Goal: Transaction & Acquisition: Book appointment/travel/reservation

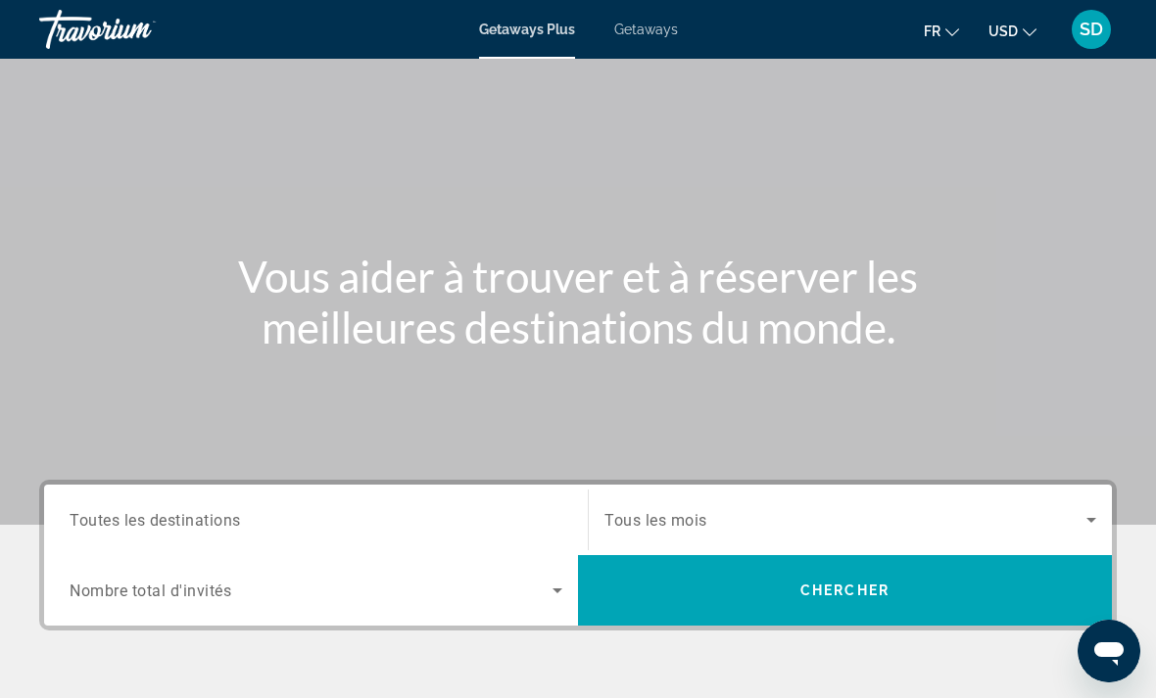
scroll to position [87, 0]
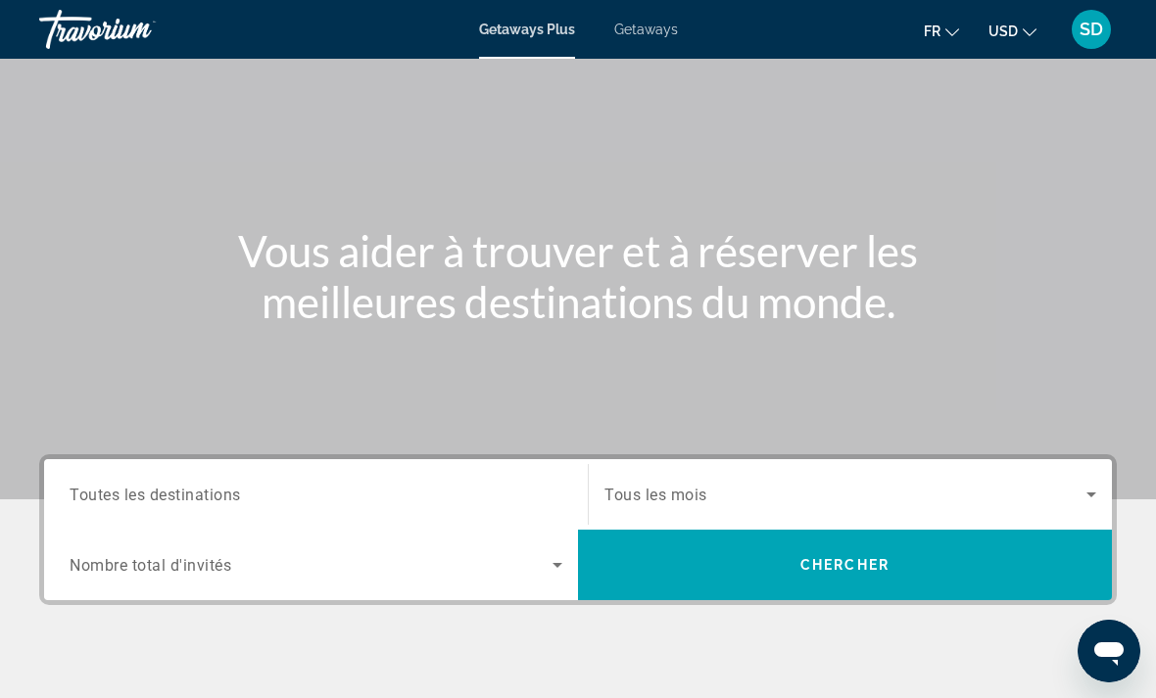
click at [672, 501] on span "Tous les mois" at bounding box center [655, 495] width 103 height 19
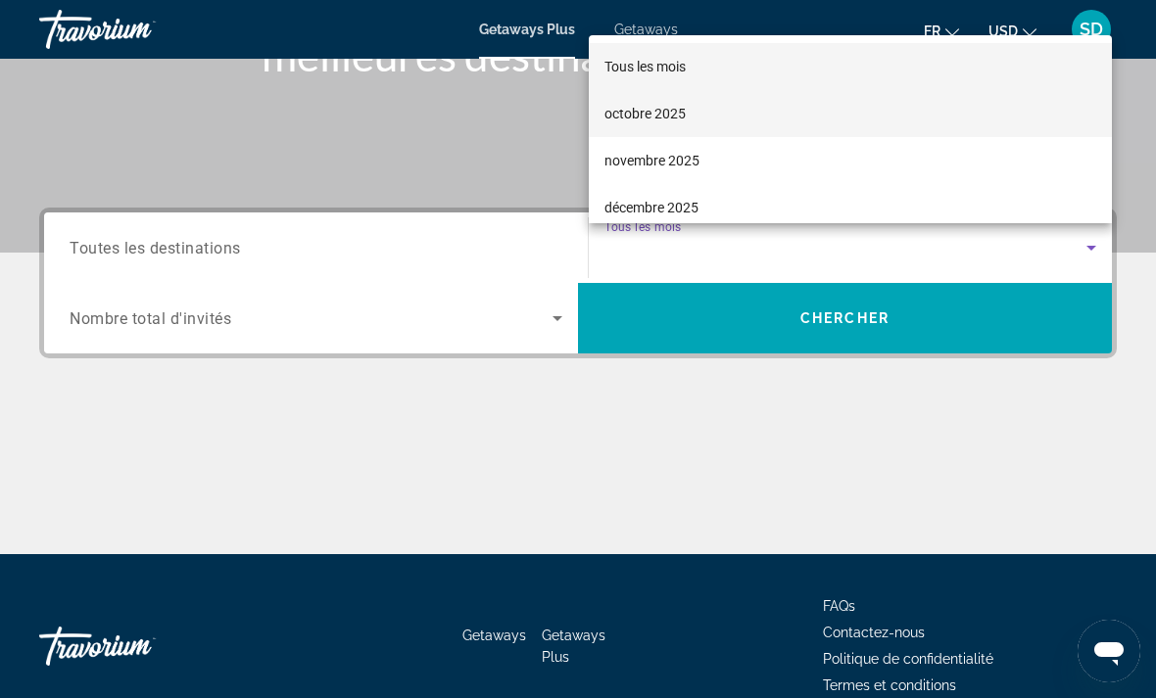
scroll to position [333, 0]
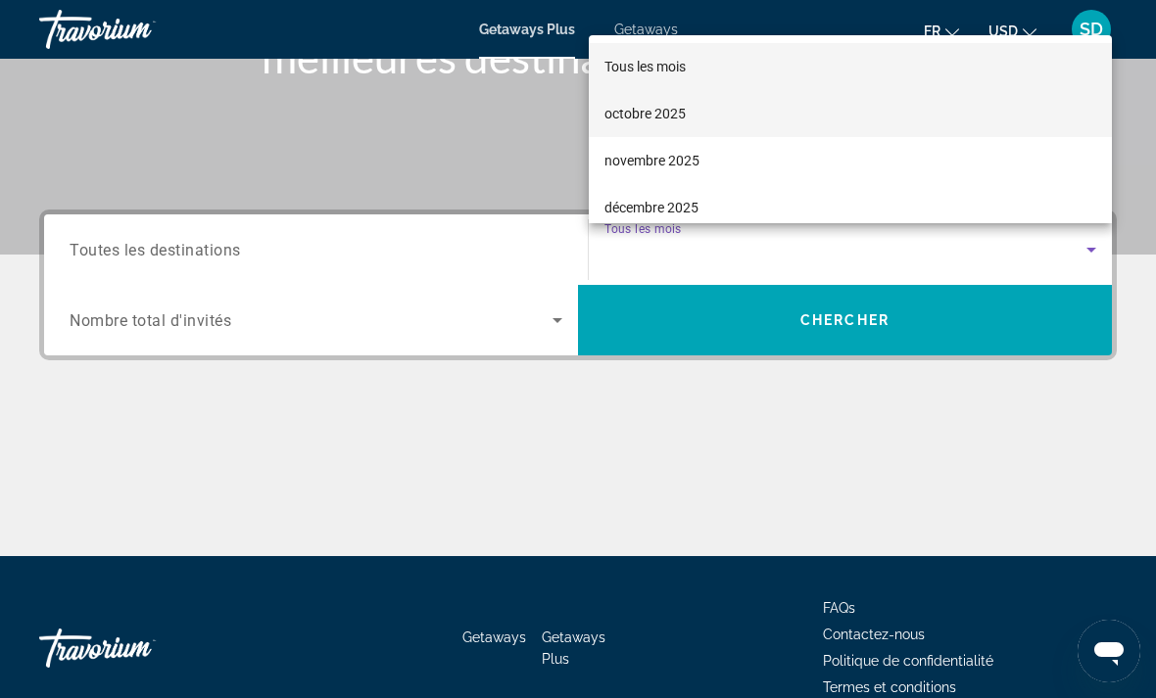
click at [672, 125] on span "octobre 2025" at bounding box center [644, 114] width 81 height 24
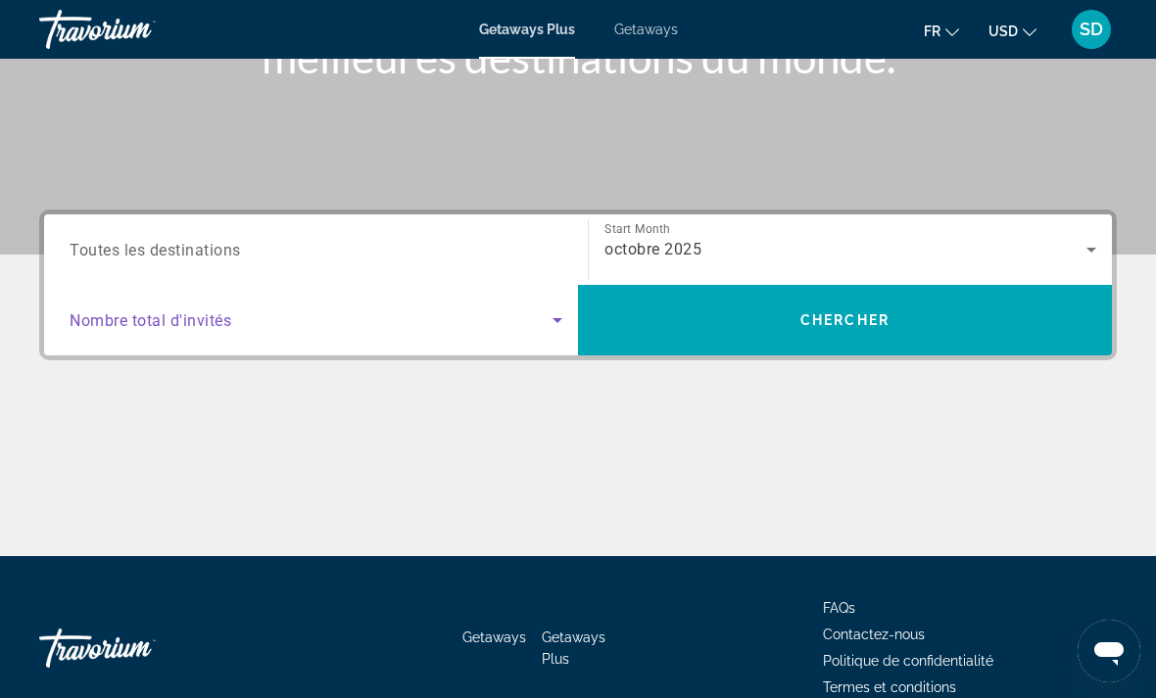
click at [352, 313] on span "Search widget" at bounding box center [311, 321] width 483 height 24
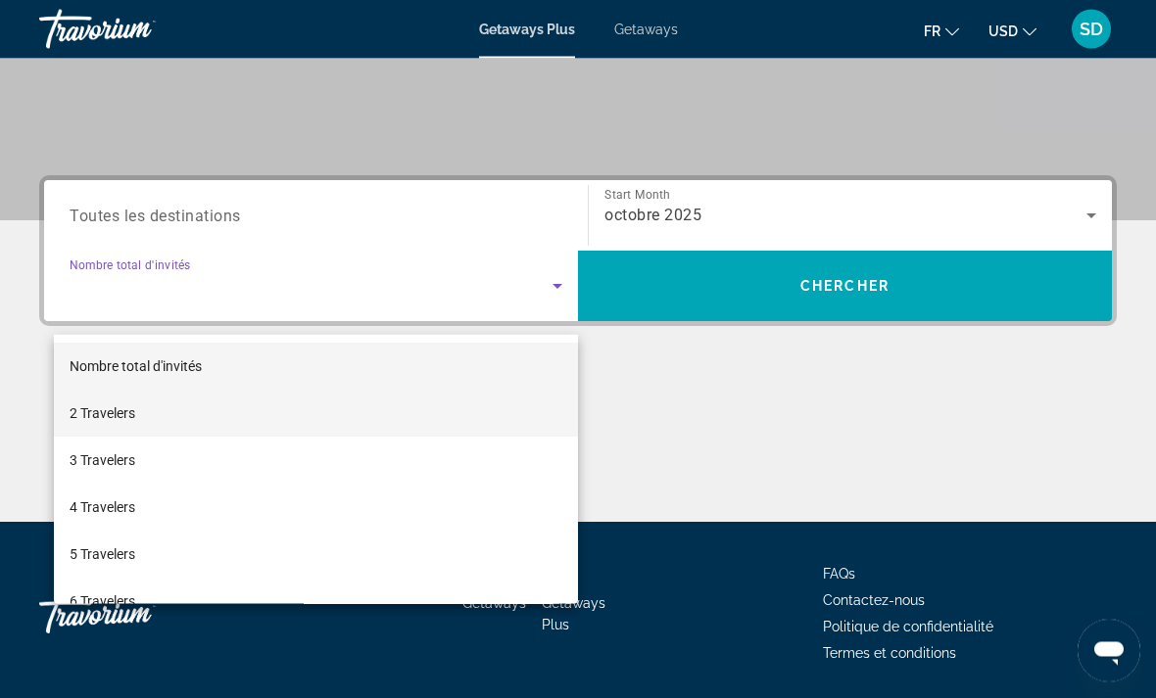
scroll to position [368, 0]
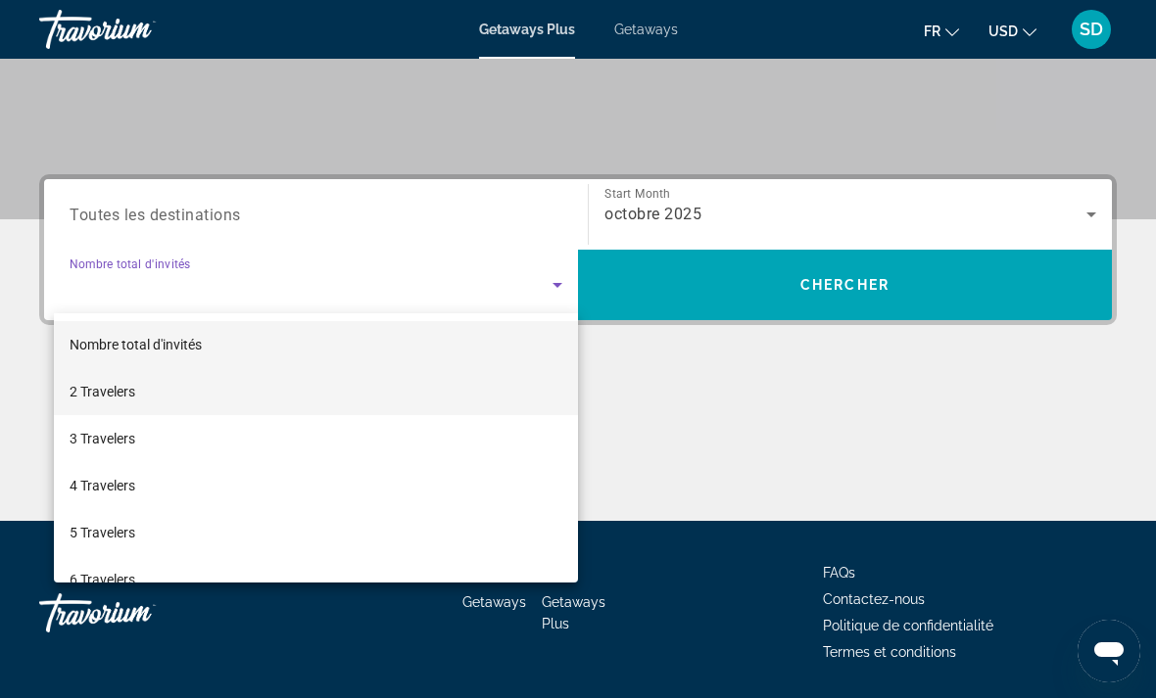
click at [122, 402] on span "2 Travelers" at bounding box center [103, 392] width 66 height 24
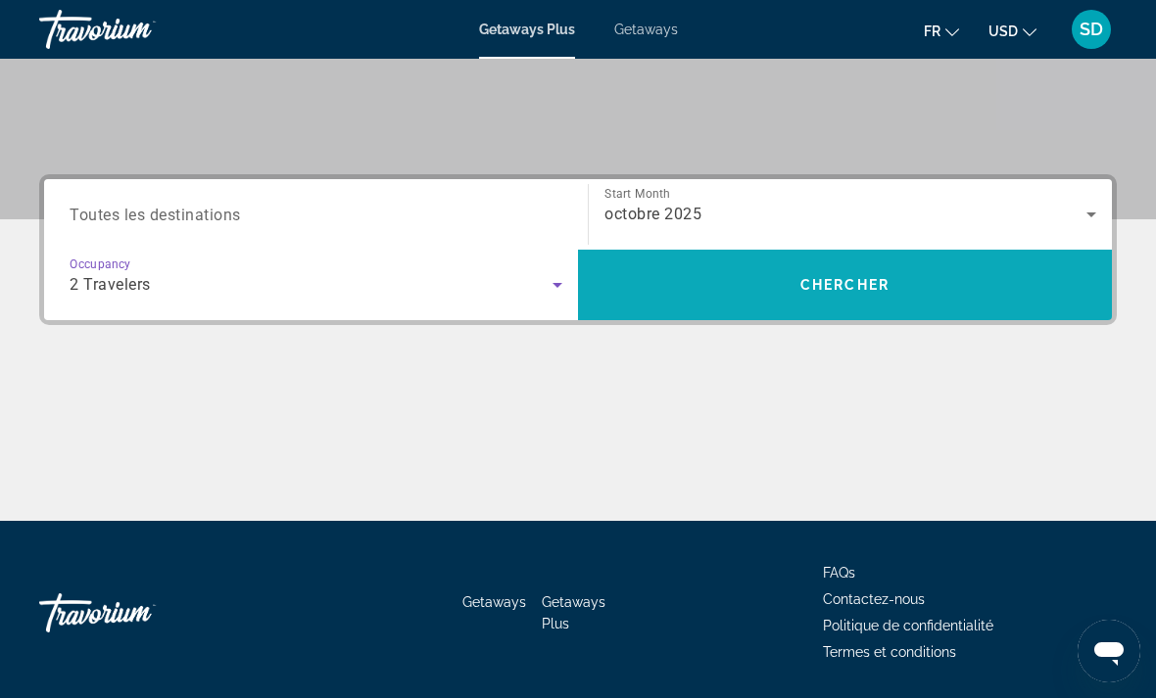
click at [725, 316] on span "Search" at bounding box center [845, 285] width 534 height 71
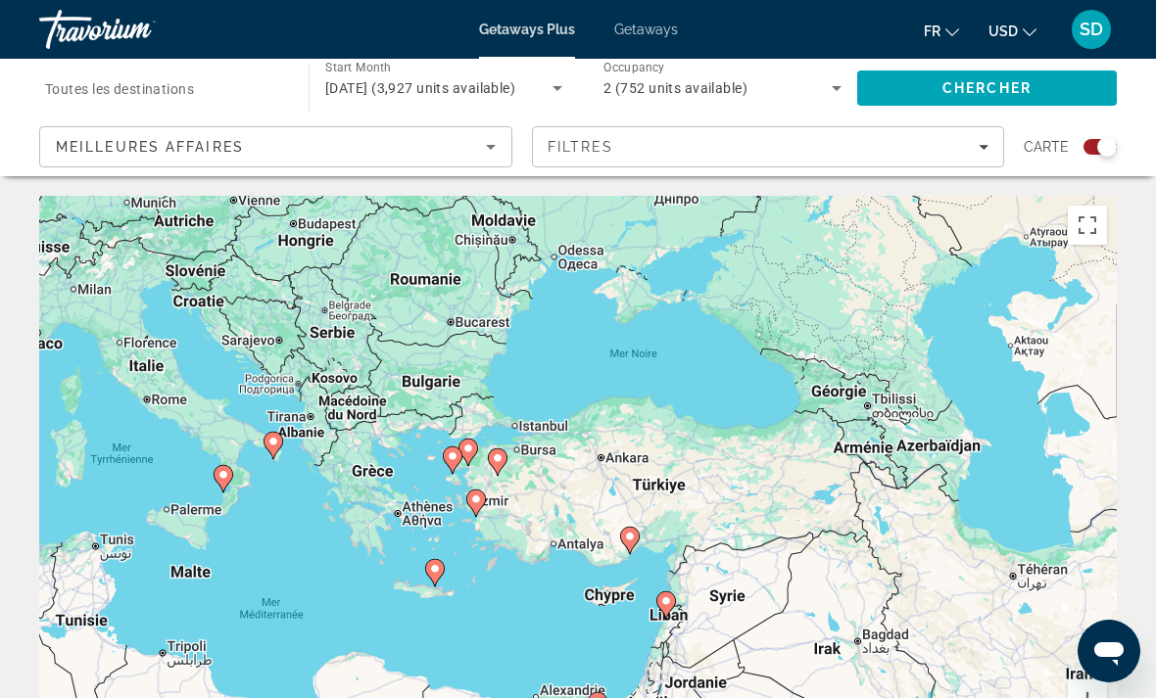
drag, startPoint x: 729, startPoint y: 331, endPoint x: 961, endPoint y: 698, distance: 433.8
click at [961, 698] on div "Pour activer le glissement avec le clavier, appuyez sur Alt+Entrée. Une fois ce…" at bounding box center [578, 490] width 1078 height 588
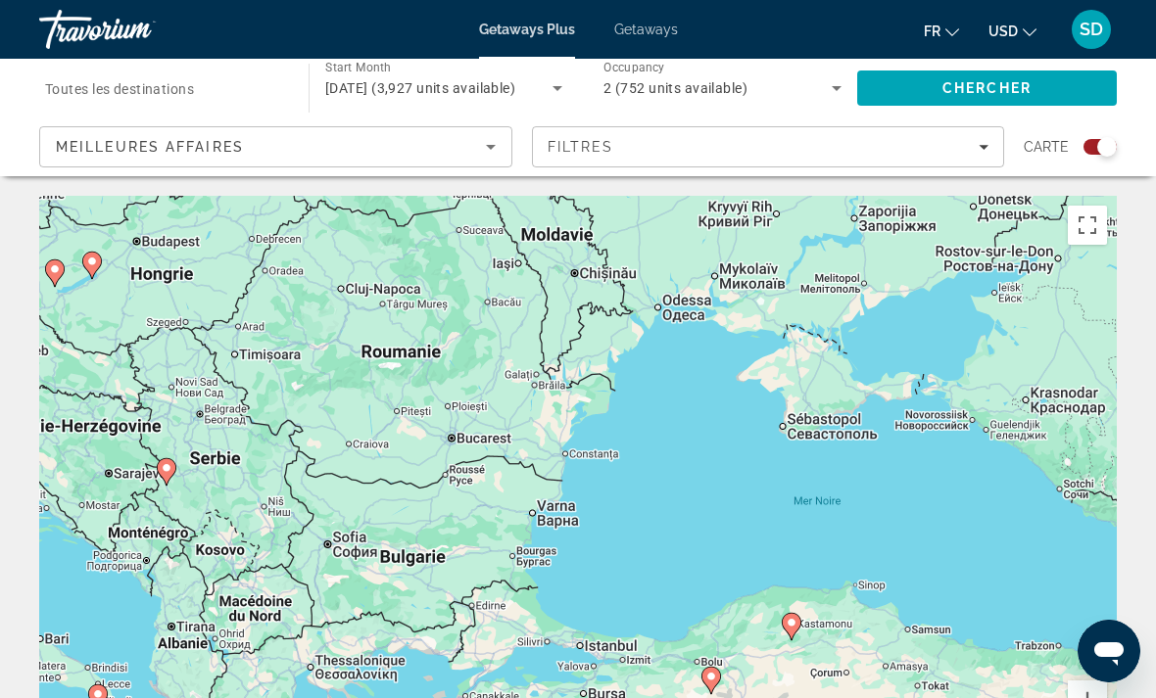
click at [101, 259] on icon "Main content" at bounding box center [92, 265] width 20 height 27
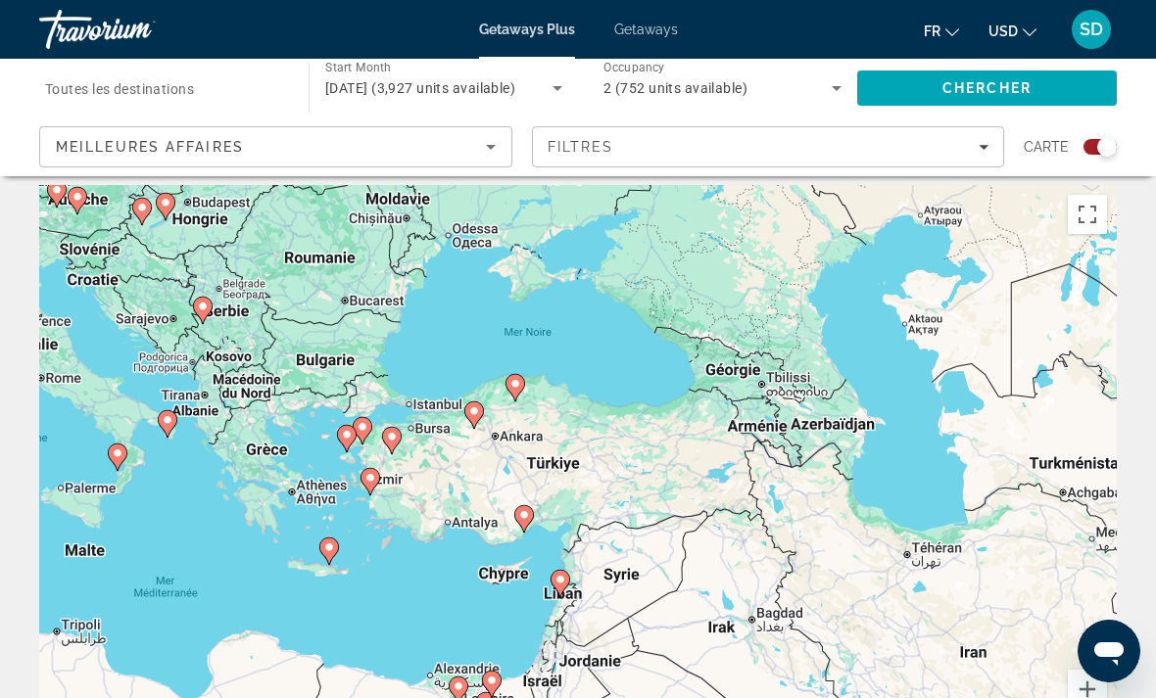
scroll to position [1, 0]
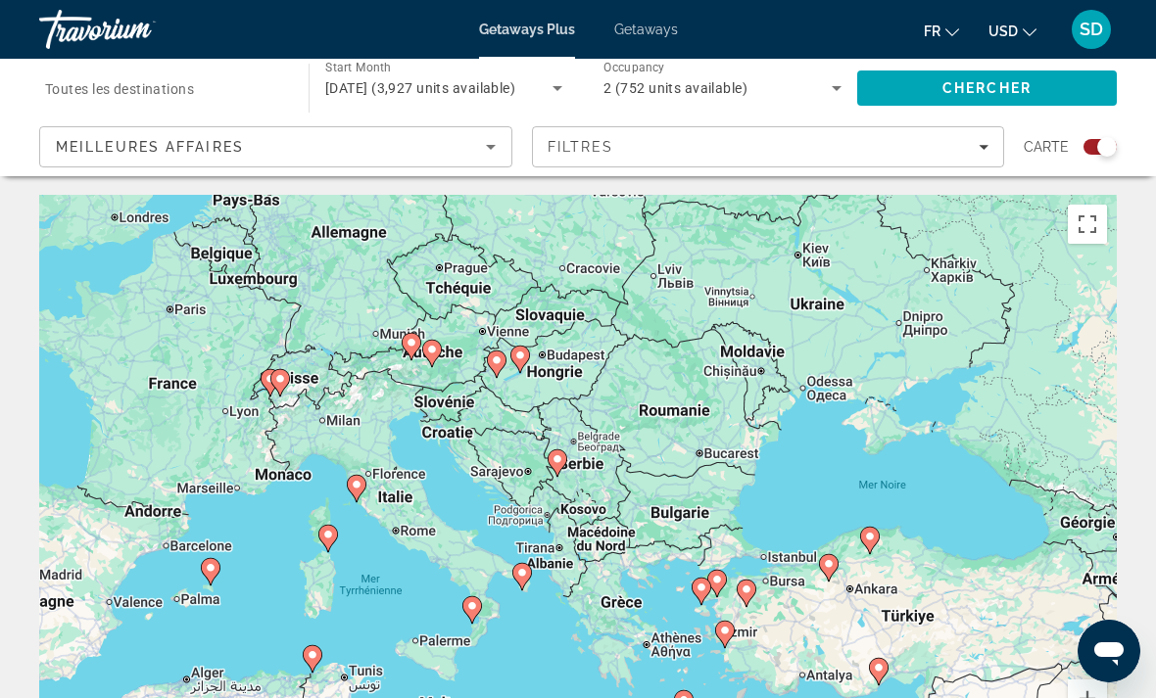
drag, startPoint x: 318, startPoint y: 312, endPoint x: 656, endPoint y: 455, distance: 367.0
click at [657, 455] on div "Pour naviguer, appuyez sur les touches fléchées. Pour activer le glissement ave…" at bounding box center [578, 489] width 1078 height 588
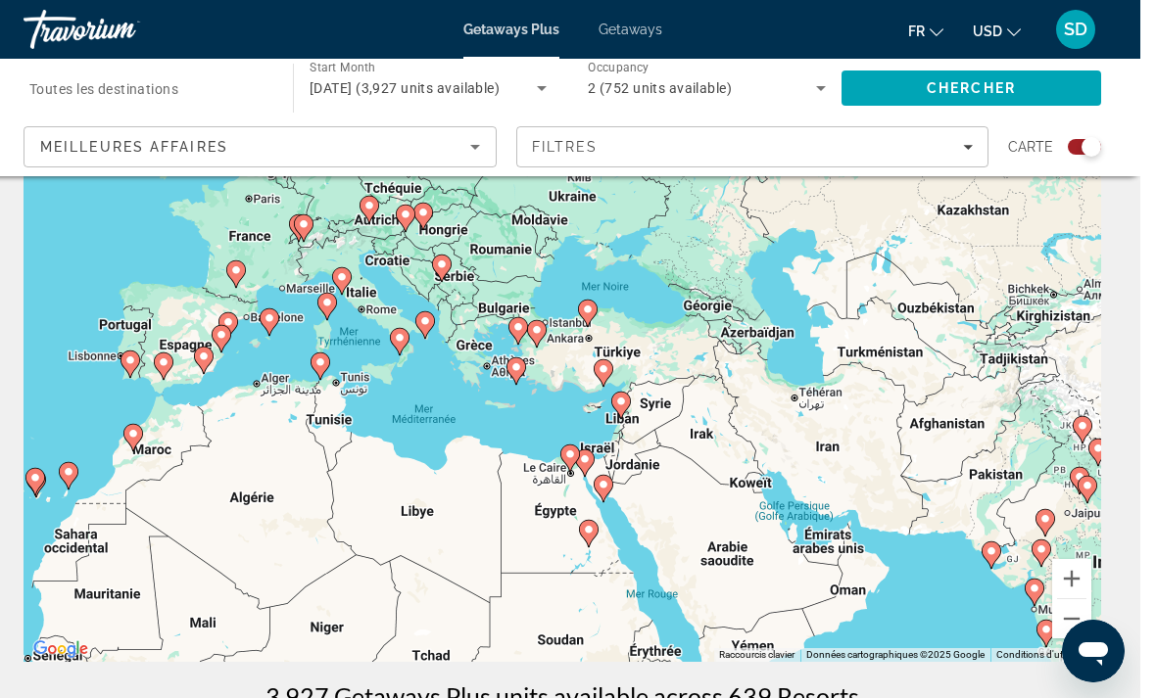
scroll to position [72, 0]
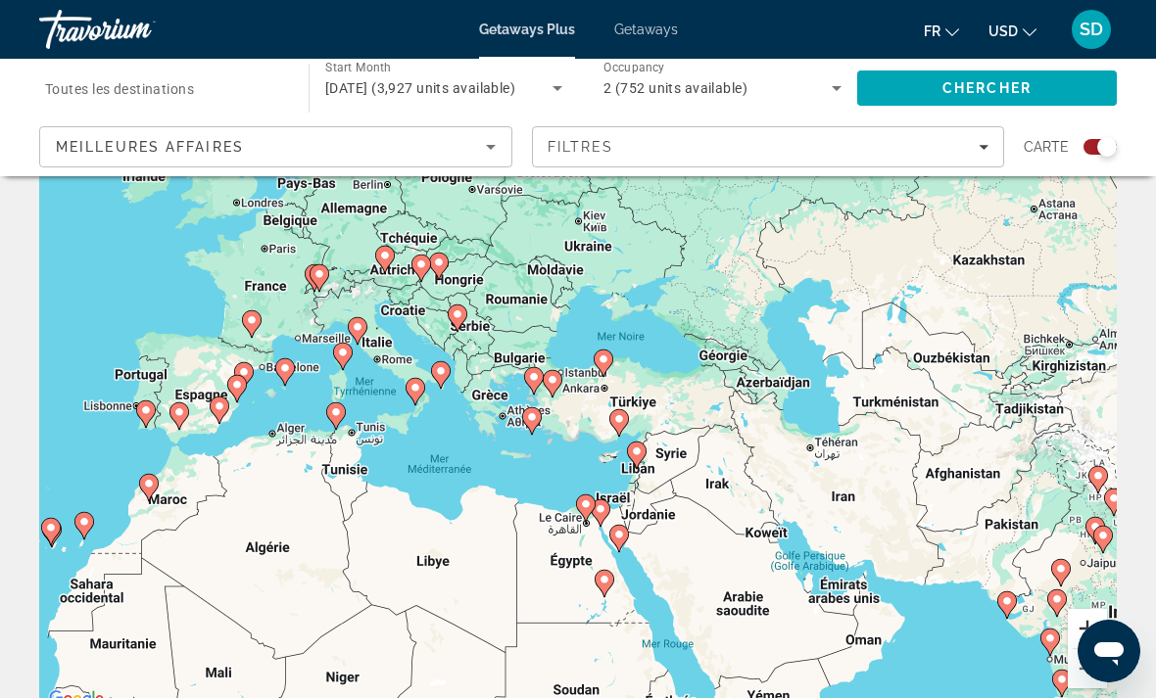
click at [1094, 629] on button "Zoom avant" at bounding box center [1087, 628] width 39 height 39
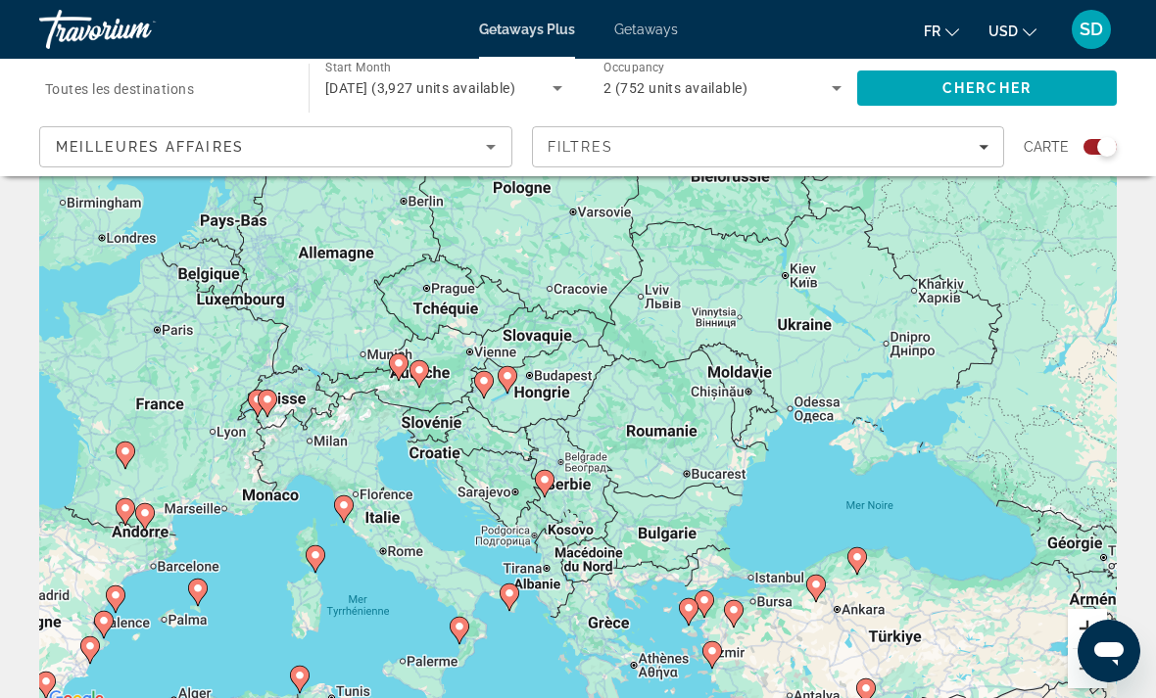
click at [1094, 627] on html "Passer au contenu principal Getaways Plus Getaways fr English Español Français …" at bounding box center [578, 277] width 1156 height 698
click at [1094, 629] on button "Zoom avant" at bounding box center [1087, 628] width 39 height 39
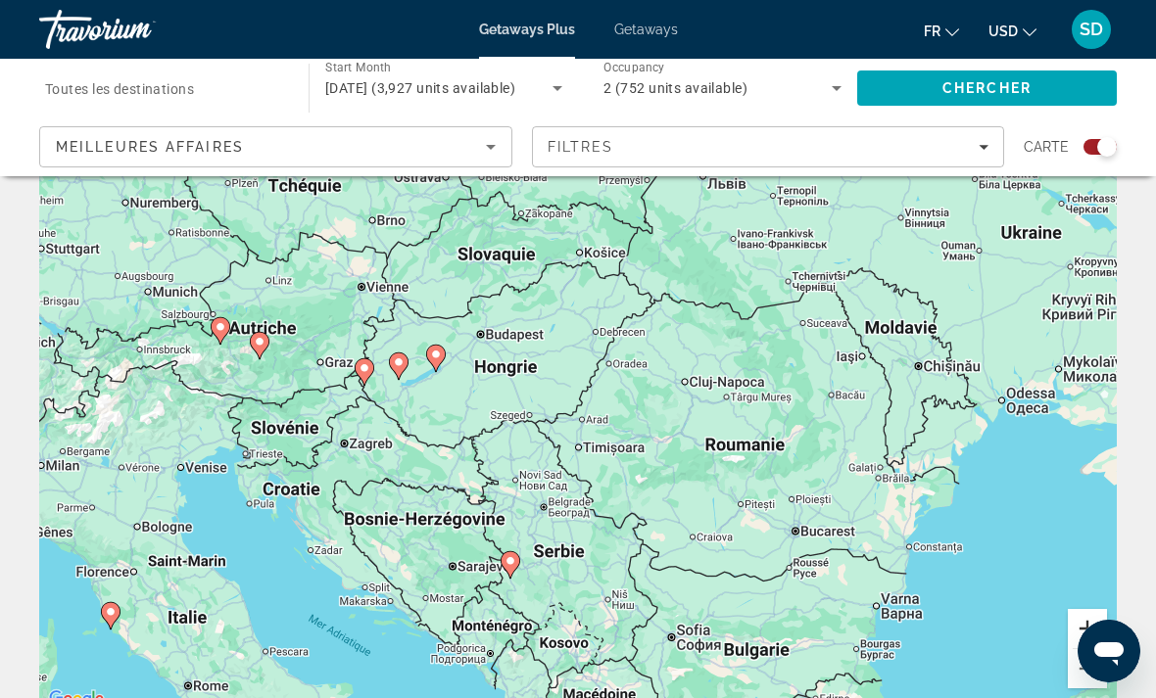
click at [1094, 629] on button "Zoom avant" at bounding box center [1087, 628] width 39 height 39
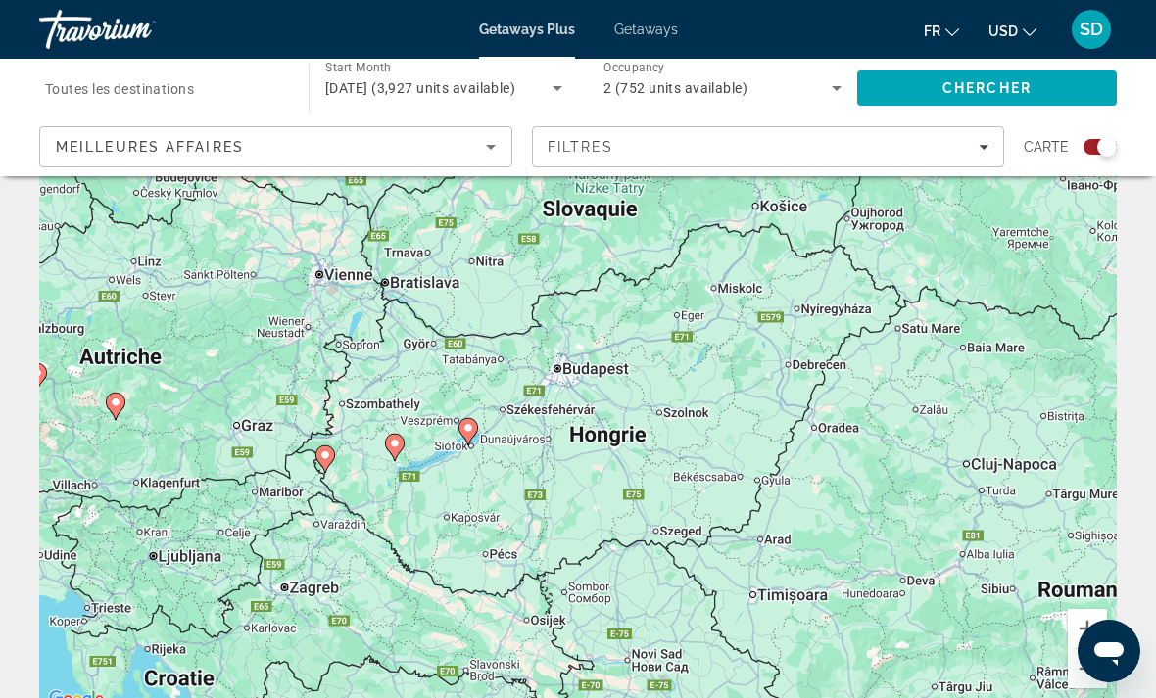
click at [470, 428] on image "Main content" at bounding box center [468, 428] width 12 height 12
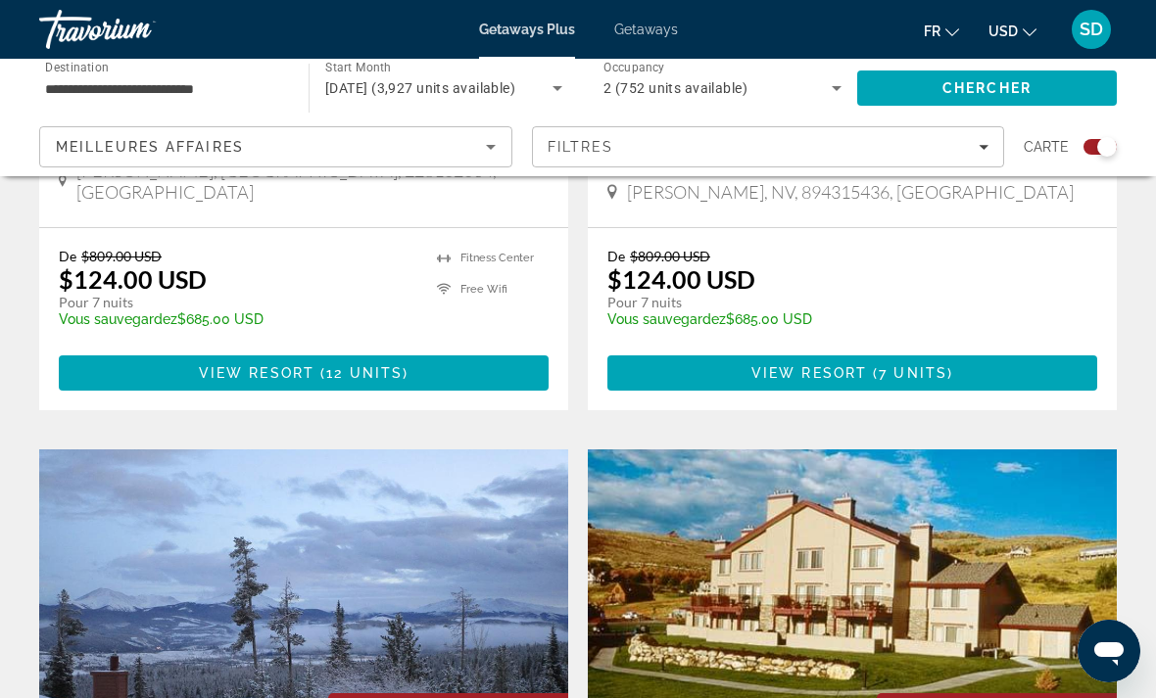
scroll to position [2455, 0]
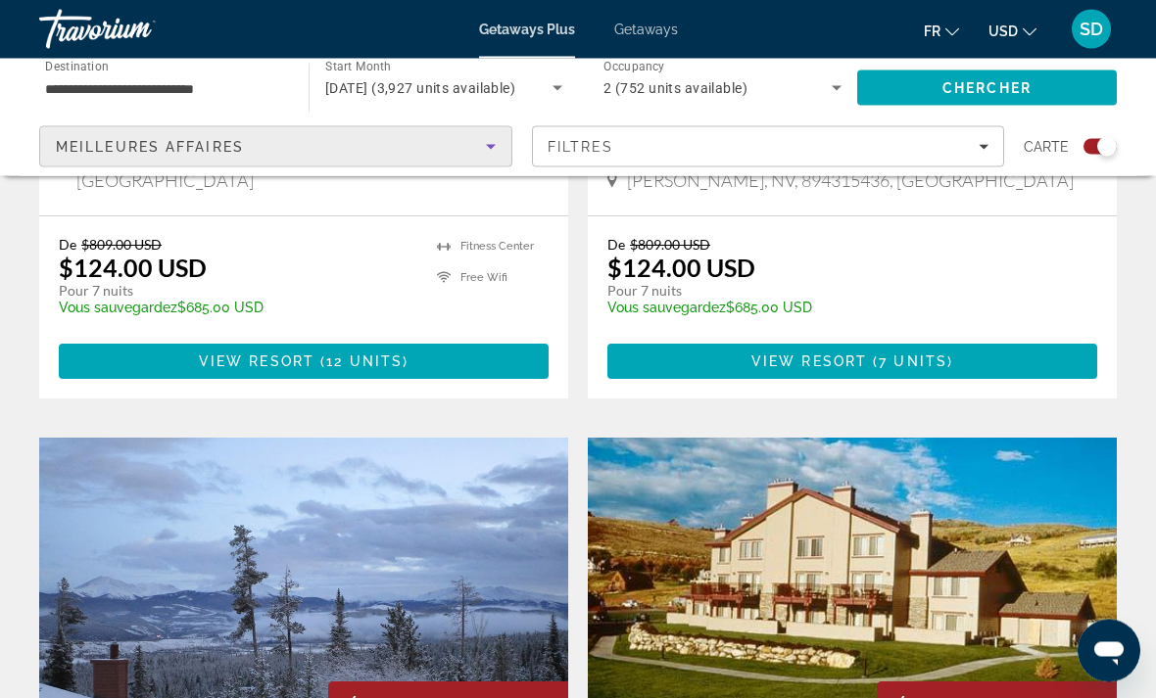
click at [489, 147] on icon "Sort by" at bounding box center [491, 147] width 10 height 5
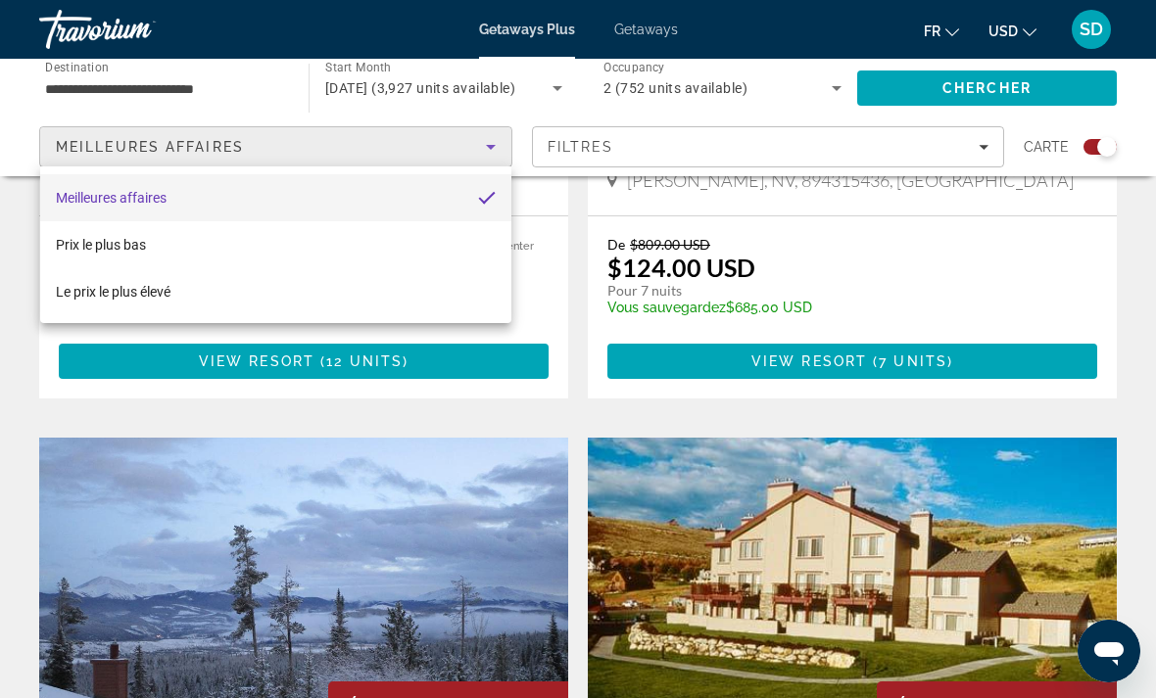
click at [663, 131] on div at bounding box center [578, 349] width 1156 height 698
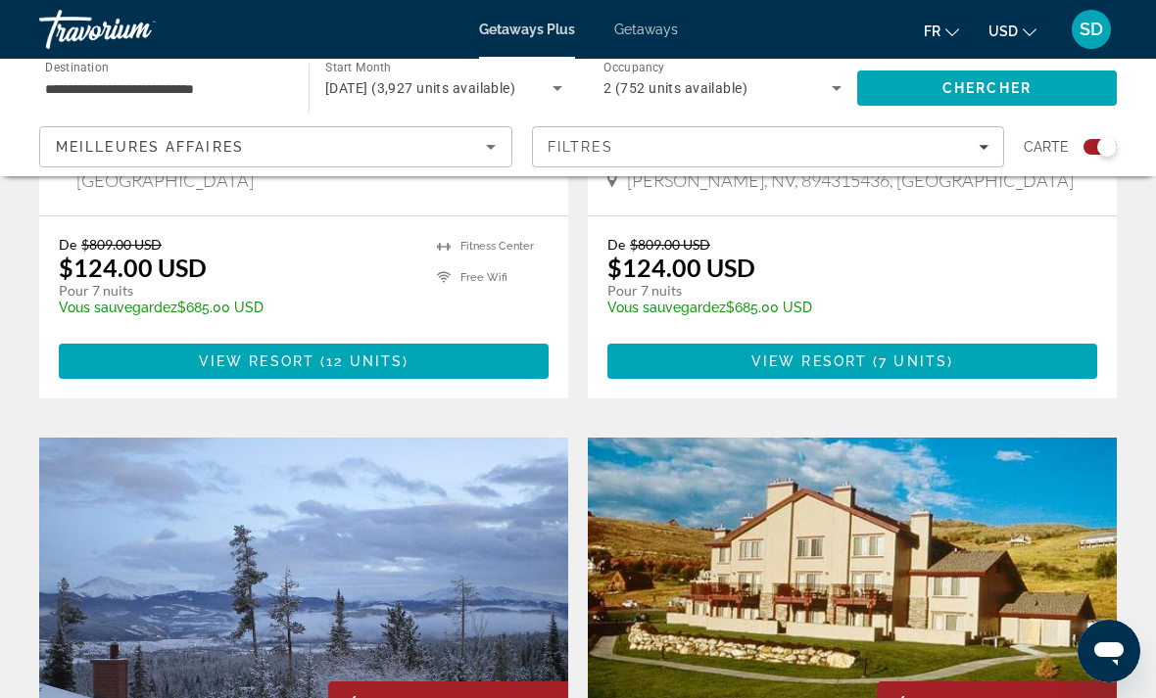
click at [663, 131] on span "Filters" at bounding box center [768, 146] width 471 height 47
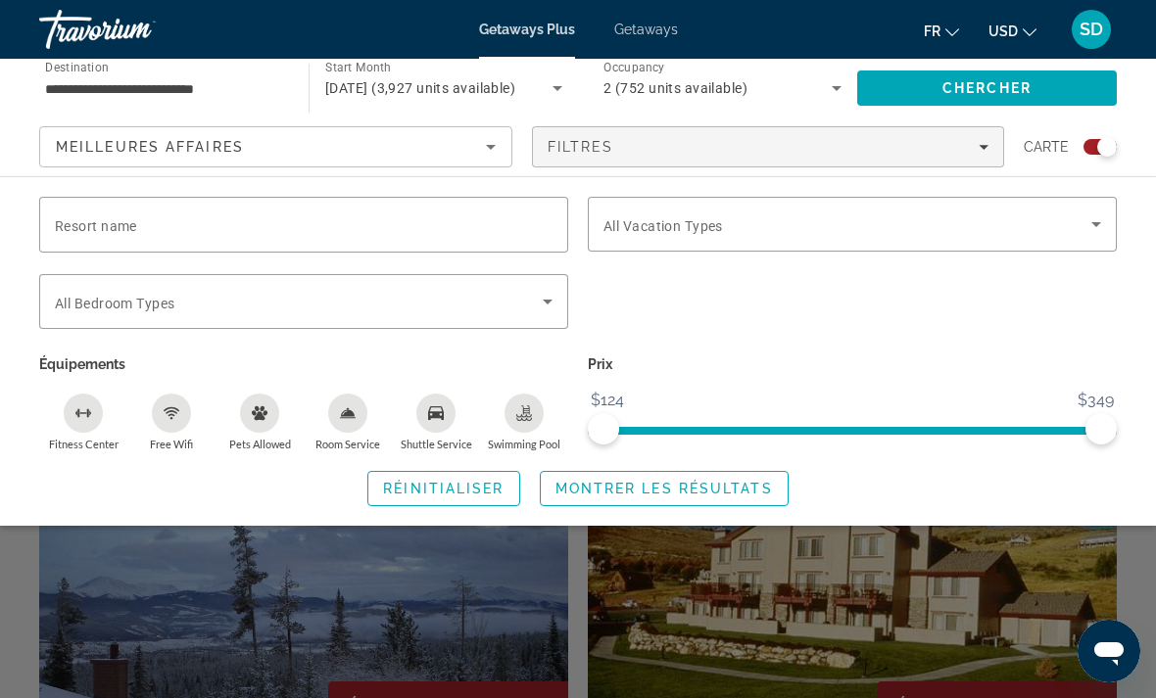
click at [664, 131] on span "Filters" at bounding box center [768, 146] width 471 height 47
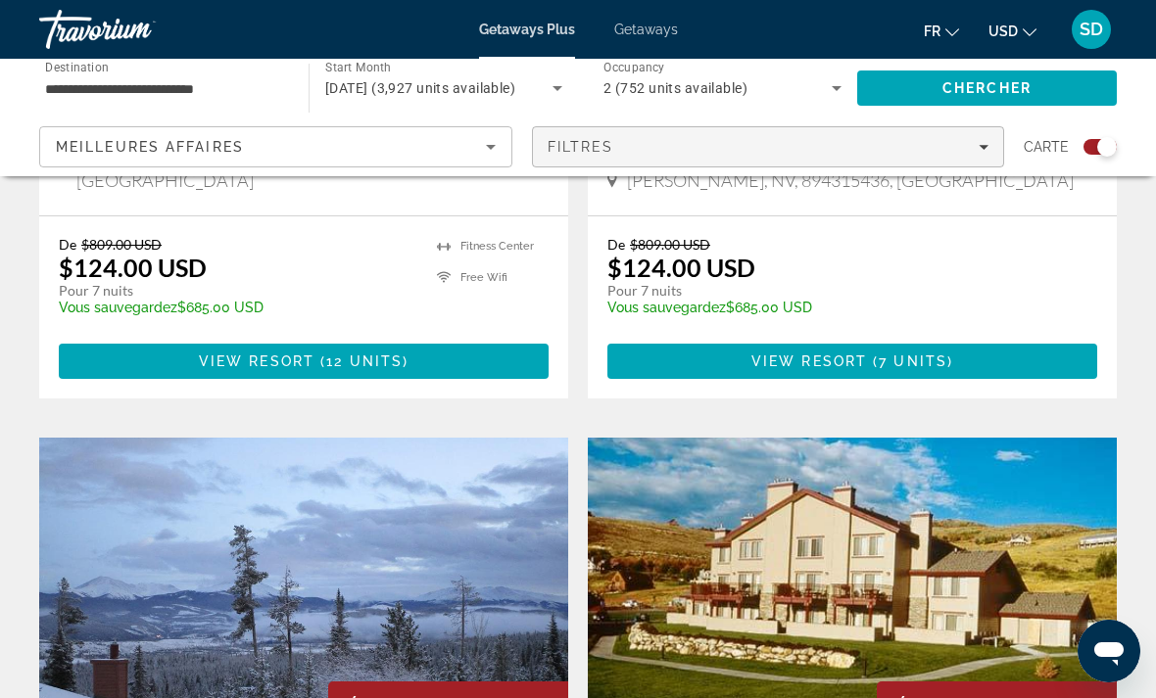
click at [663, 131] on span "Filters" at bounding box center [768, 146] width 471 height 47
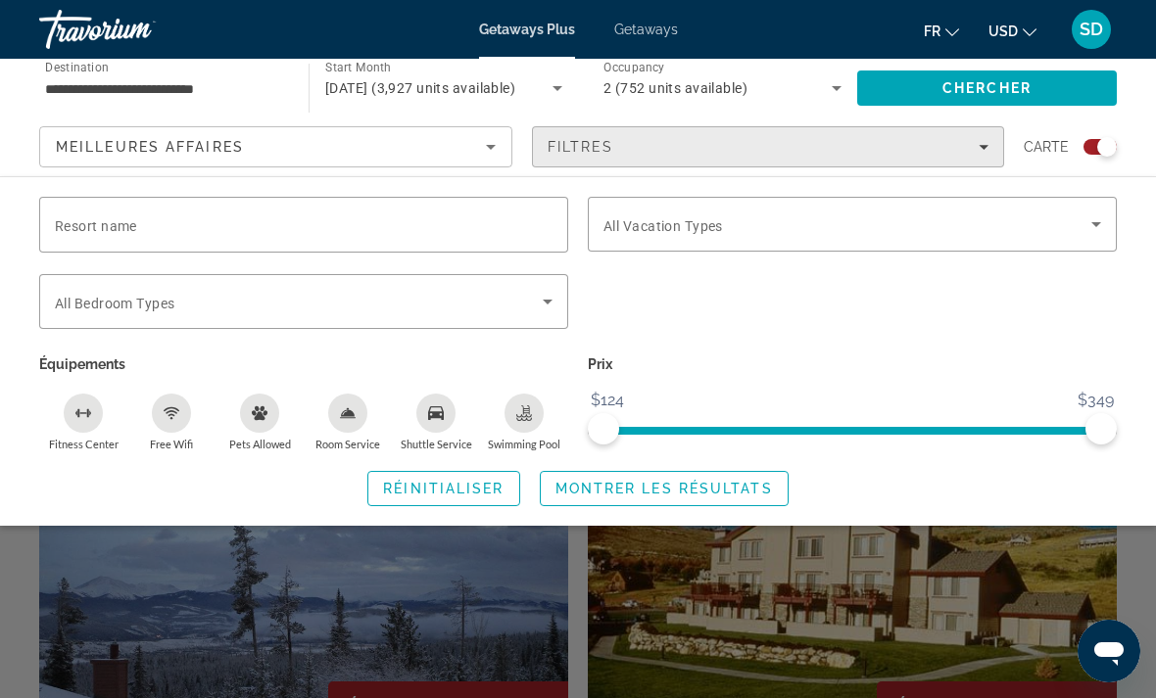
click at [702, 139] on div "Filtres" at bounding box center [769, 147] width 442 height 16
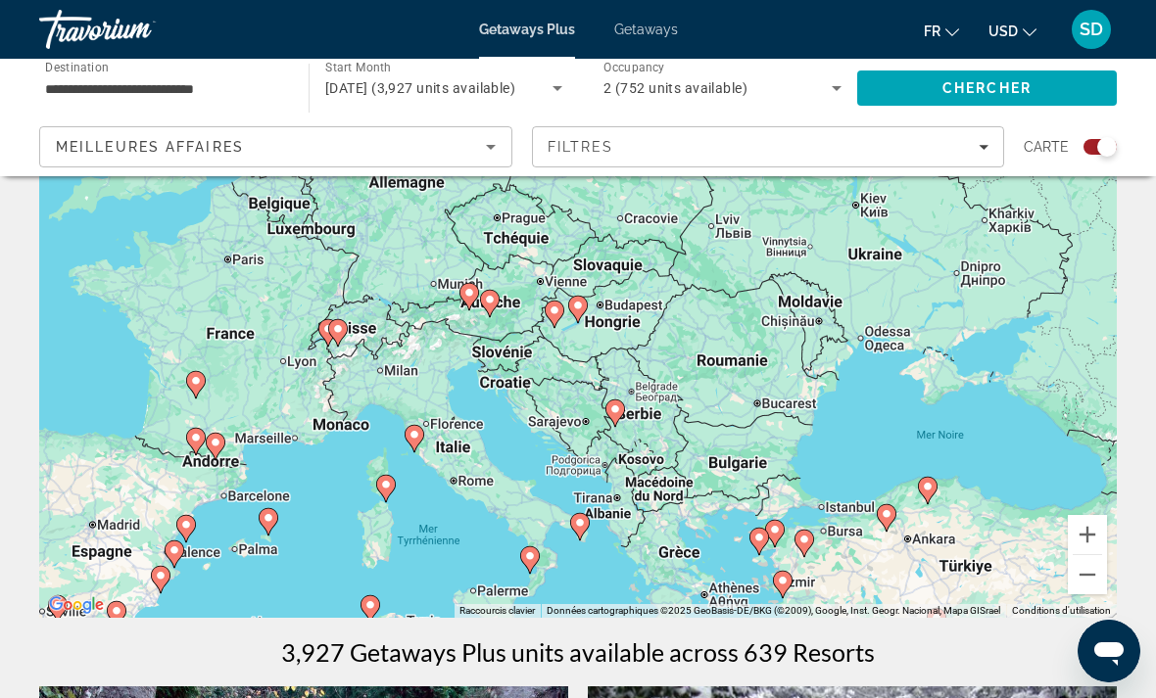
scroll to position [109, 0]
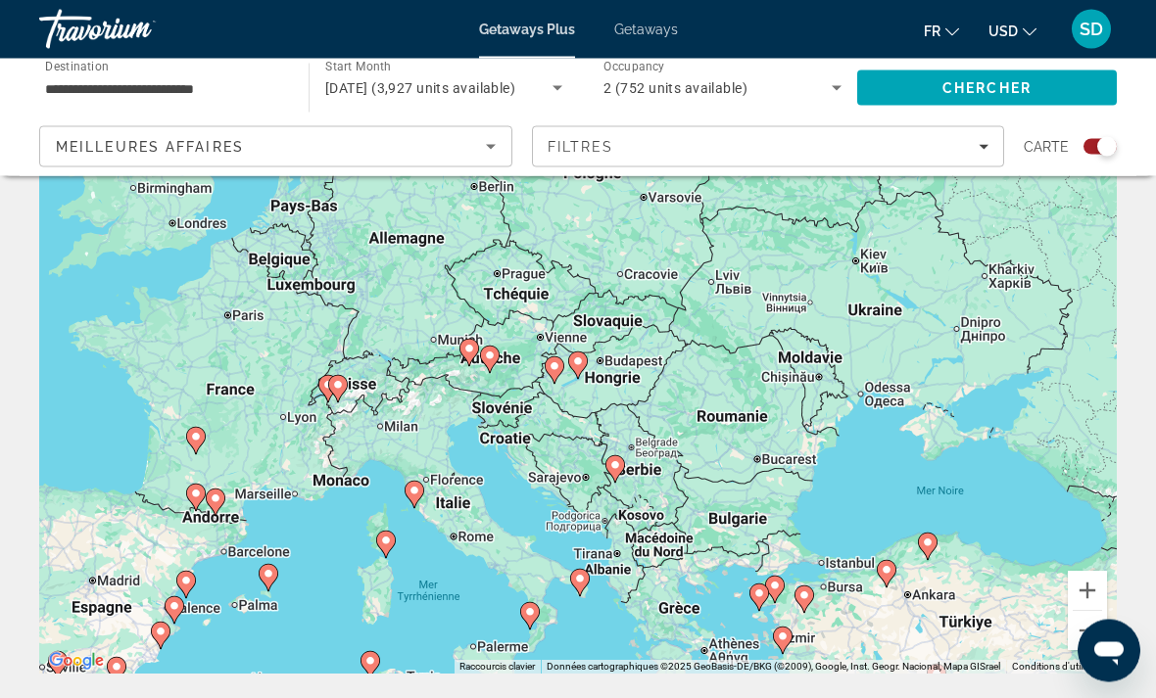
click at [577, 364] on image "Main content" at bounding box center [578, 363] width 12 height 12
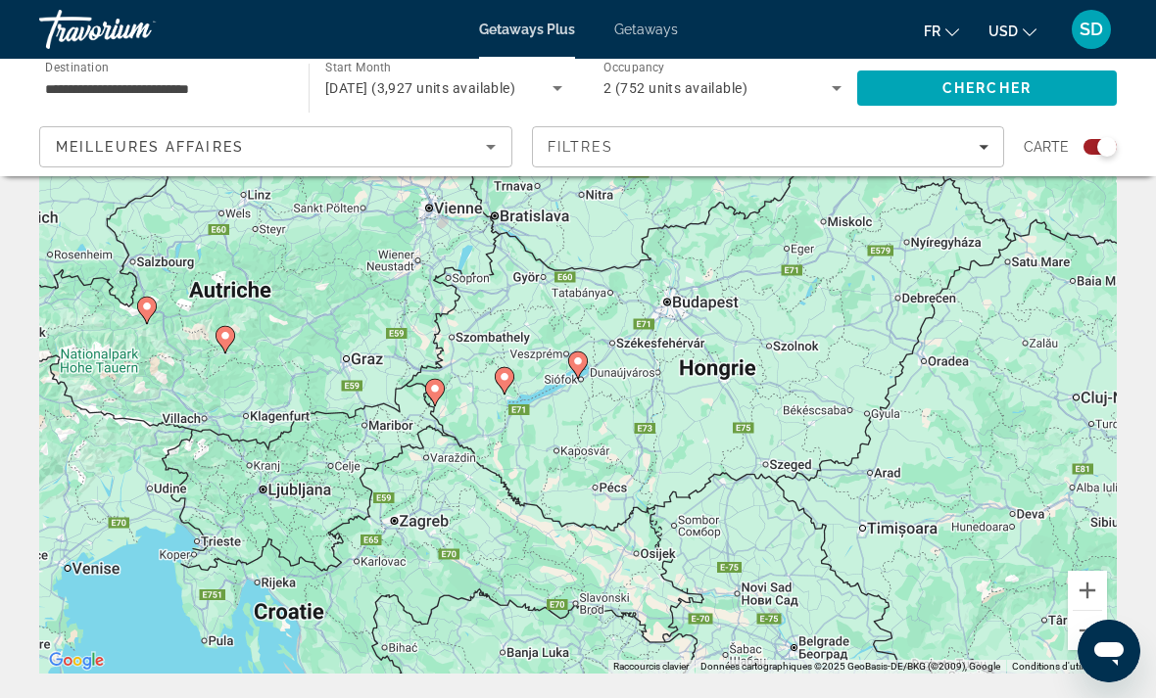
click at [577, 364] on image "Main content" at bounding box center [578, 362] width 12 height 12
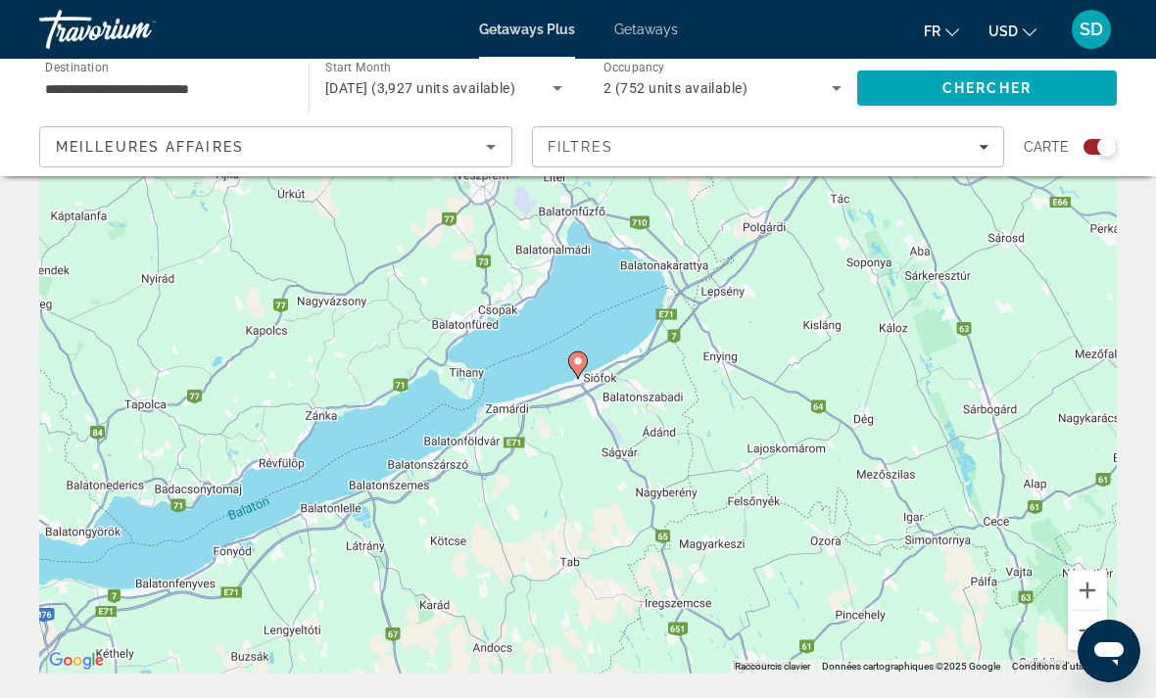
click at [577, 364] on image "Main content" at bounding box center [578, 362] width 12 height 12
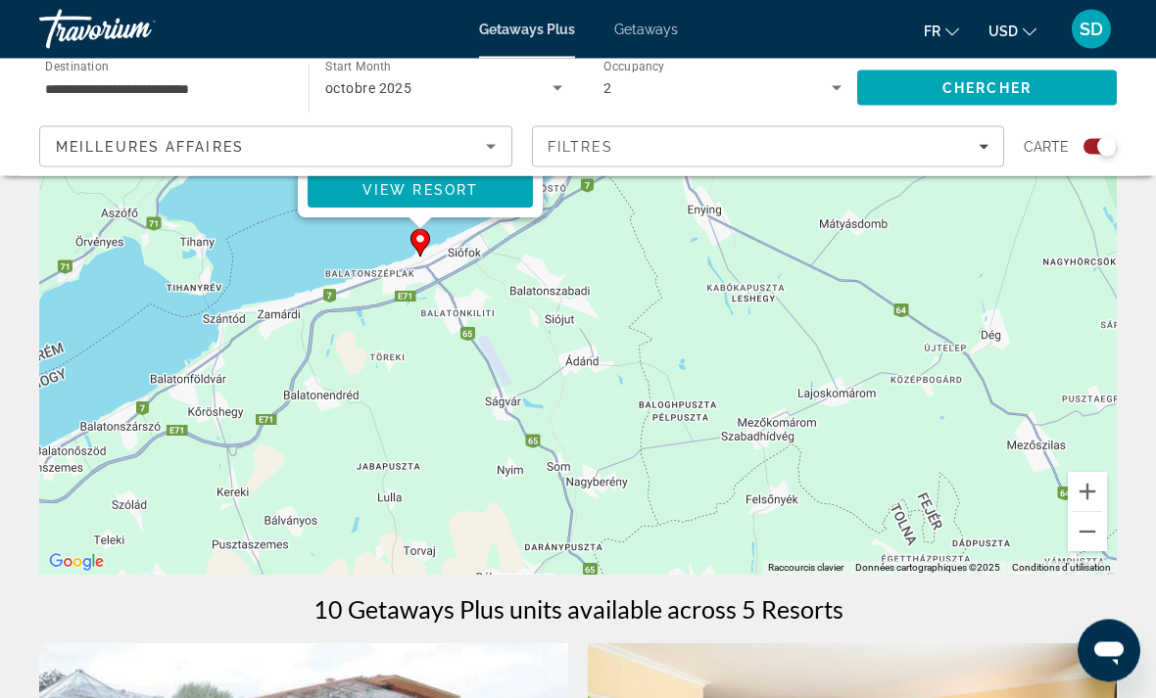
scroll to position [209, 0]
click at [1090, 532] on button "Zoom arrière" at bounding box center [1087, 531] width 39 height 39
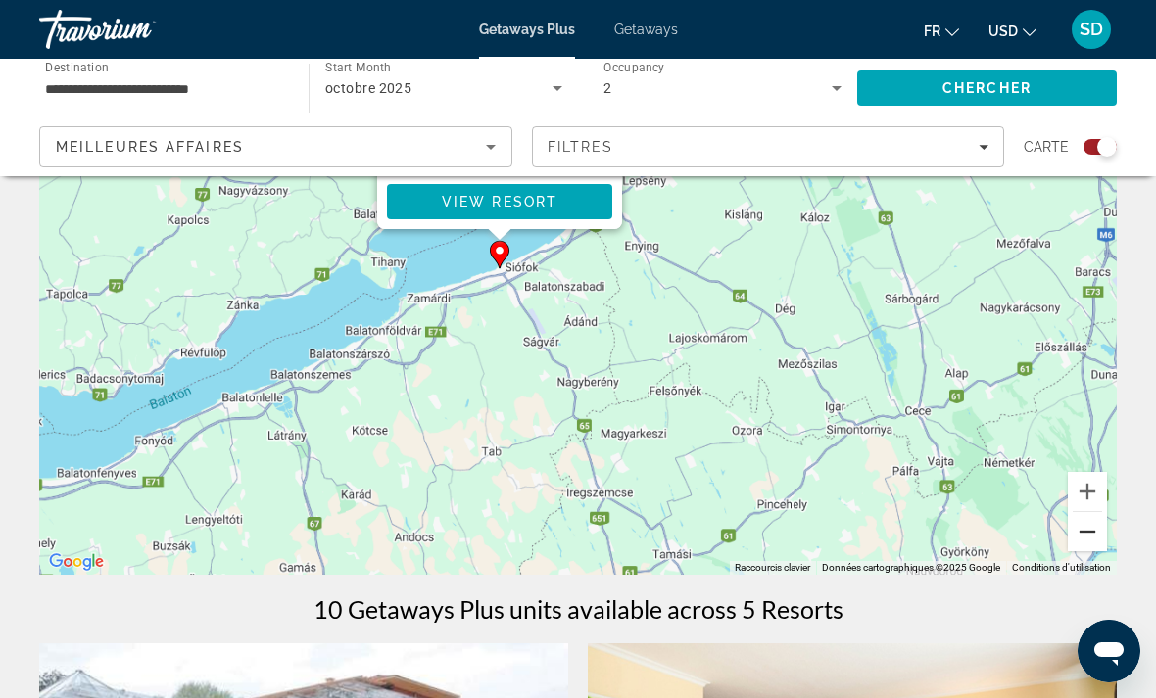
click at [1091, 533] on button "Zoom arrière" at bounding box center [1087, 531] width 39 height 39
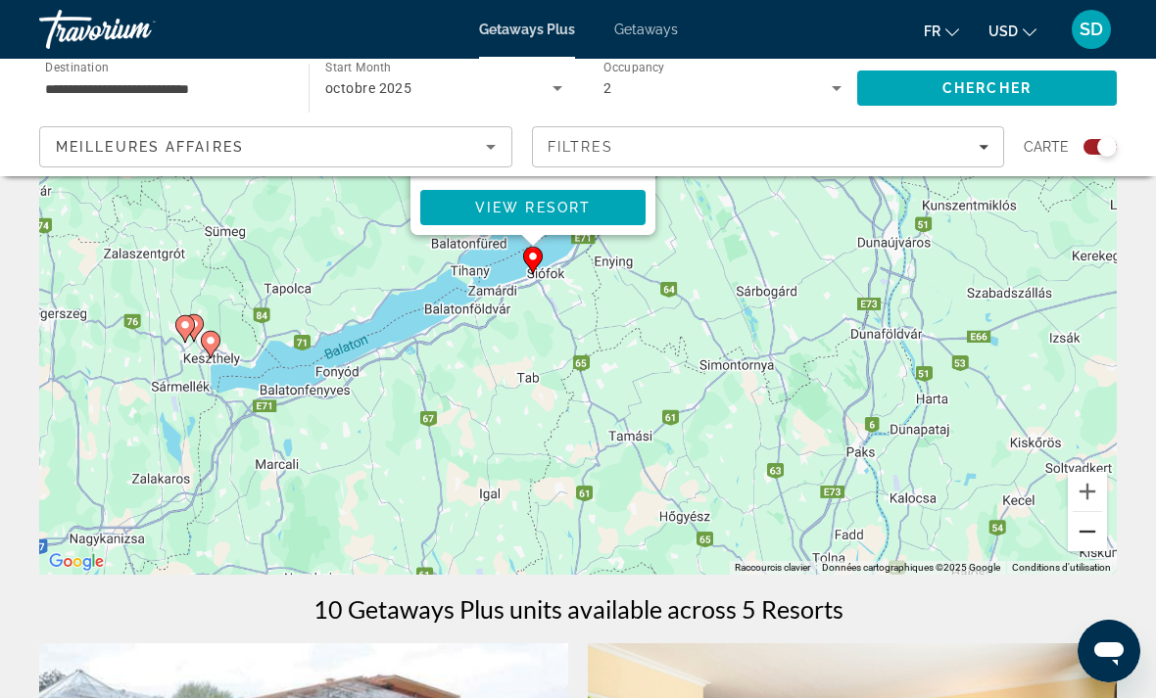
click at [1091, 533] on button "Zoom arrière" at bounding box center [1087, 531] width 39 height 39
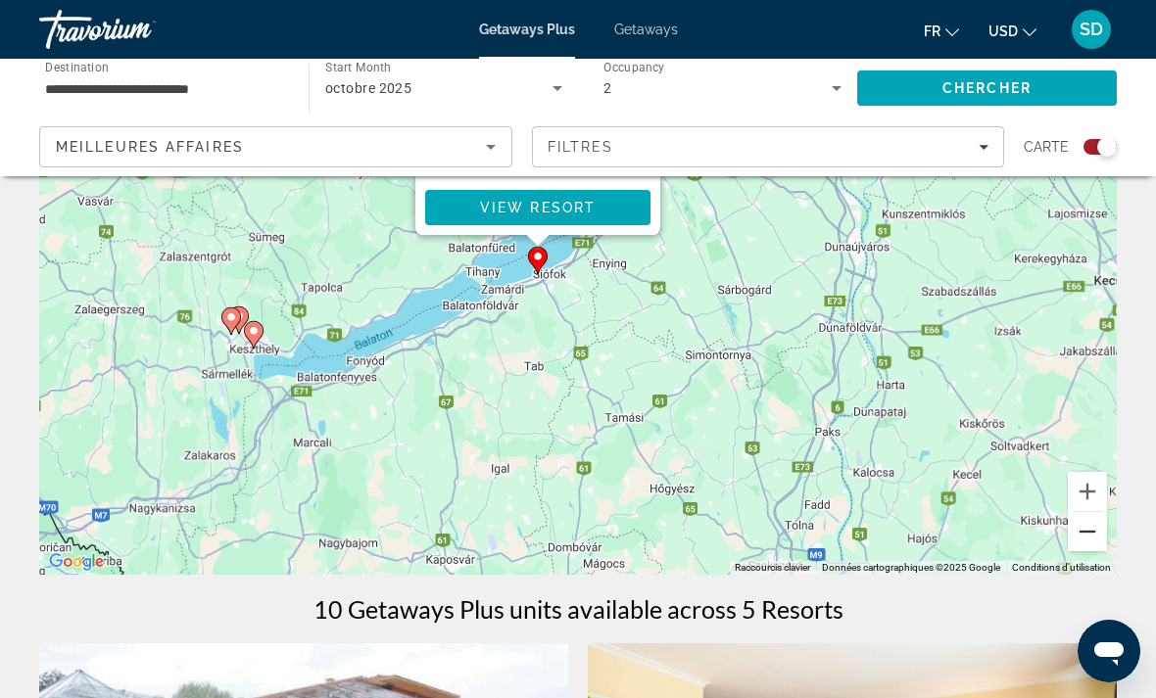
click at [1091, 533] on button "Zoom arrière" at bounding box center [1087, 531] width 39 height 39
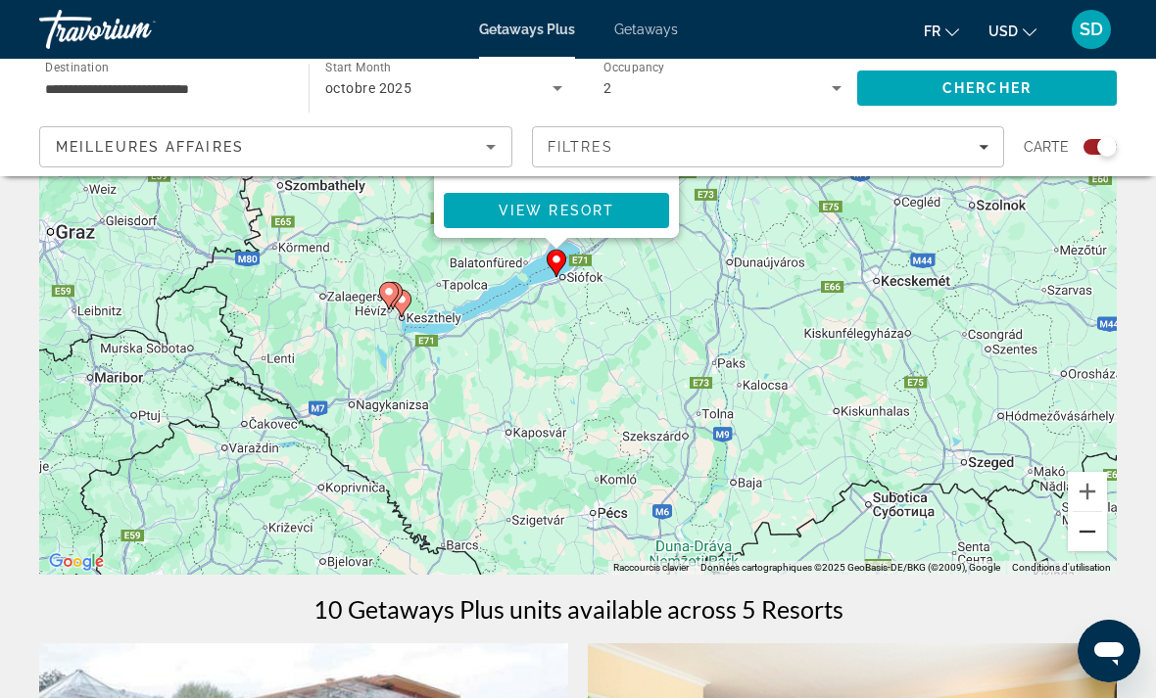
click at [1091, 533] on button "Zoom arrière" at bounding box center [1087, 531] width 39 height 39
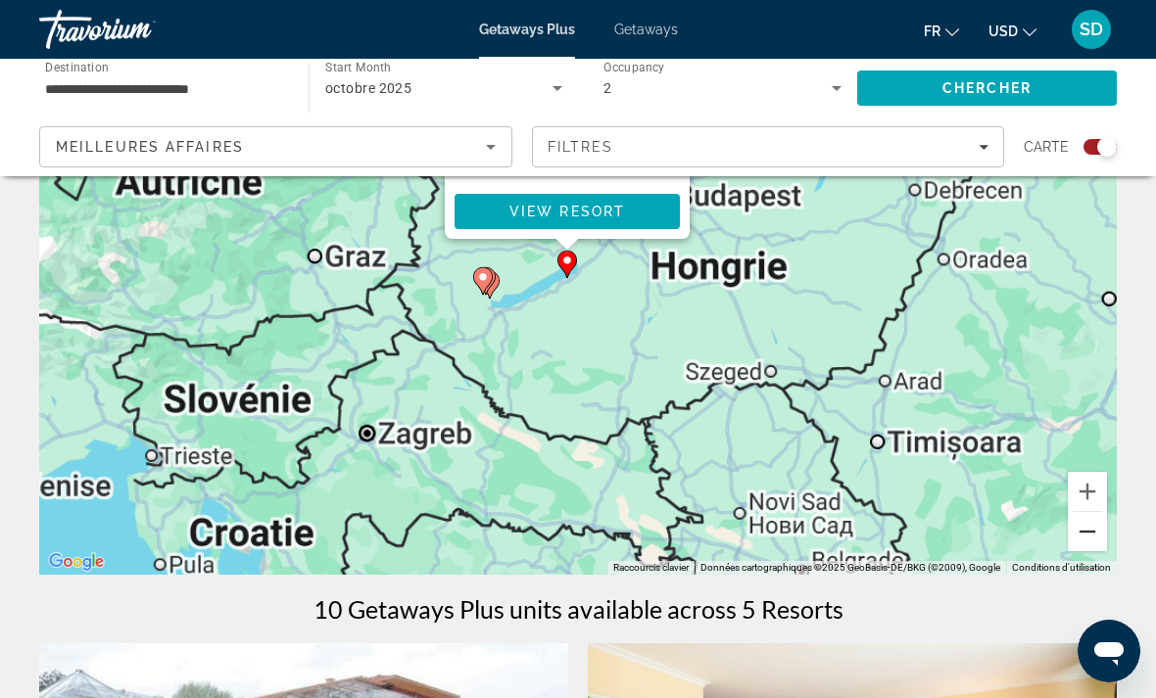
click at [1091, 533] on button "Zoom arrière" at bounding box center [1087, 531] width 39 height 39
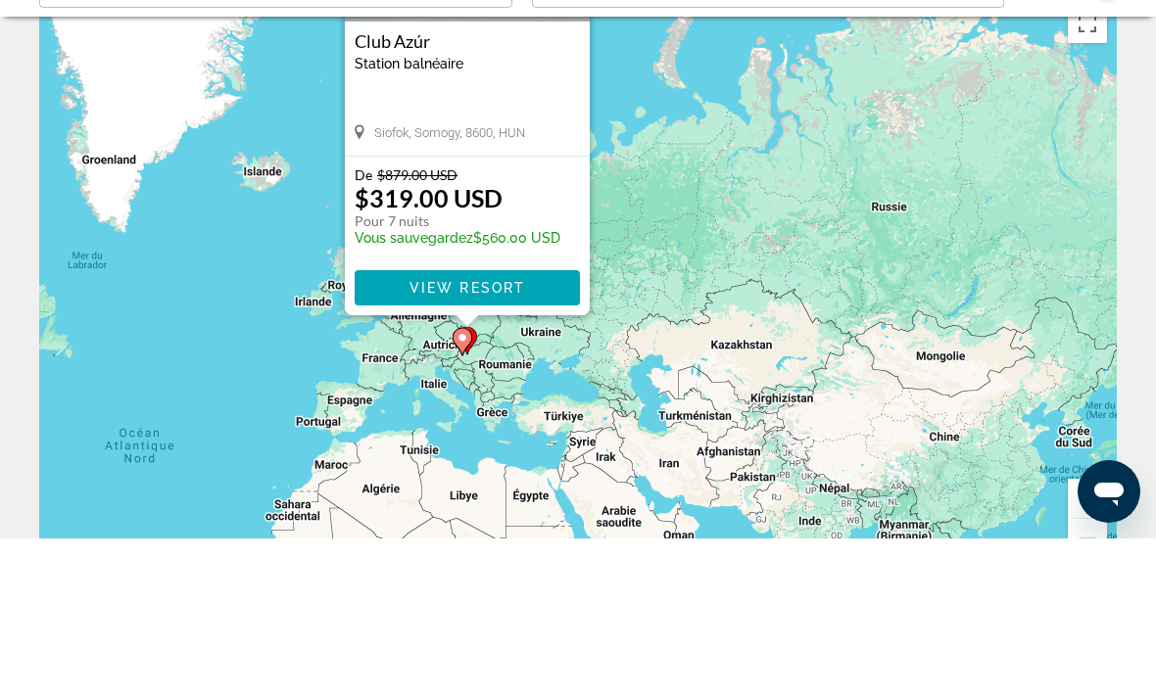
scroll to position [202, 0]
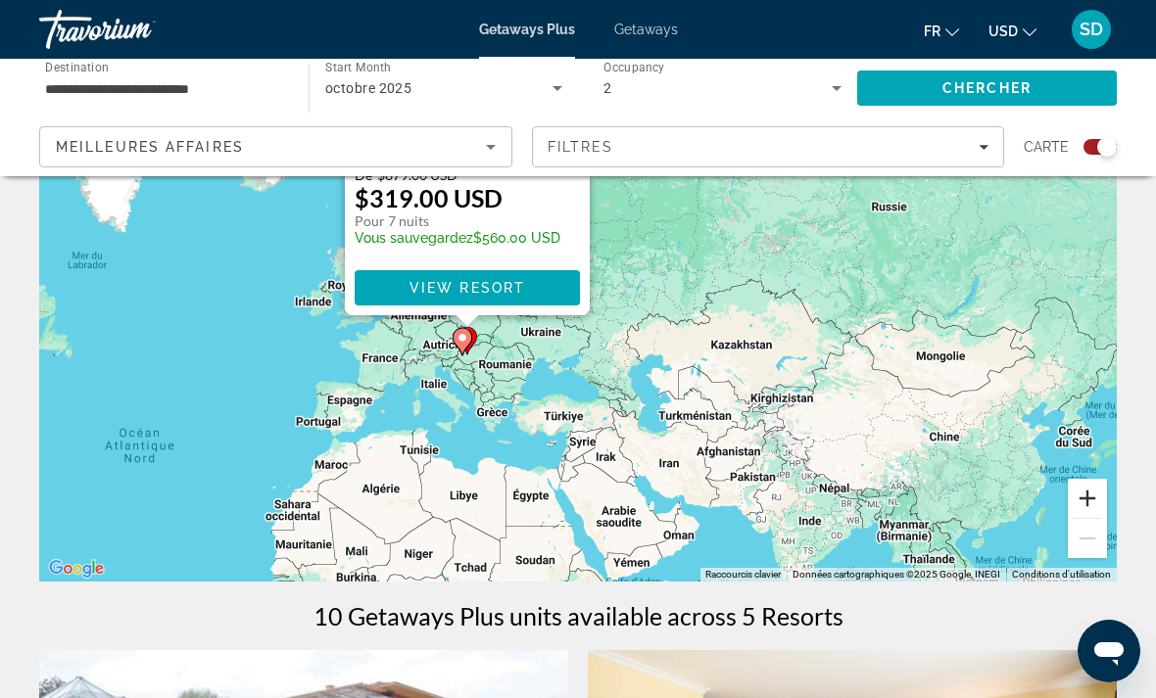
click at [1091, 498] on button "Zoom avant" at bounding box center [1087, 498] width 39 height 39
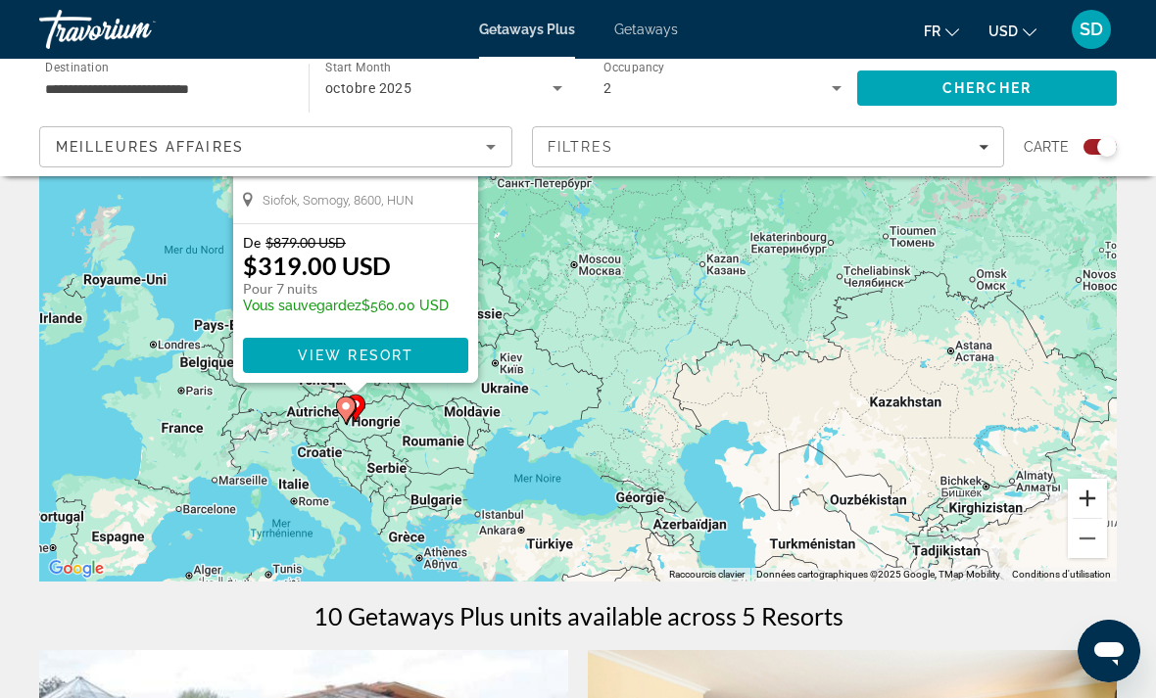
click at [1091, 498] on button "Zoom avant" at bounding box center [1087, 498] width 39 height 39
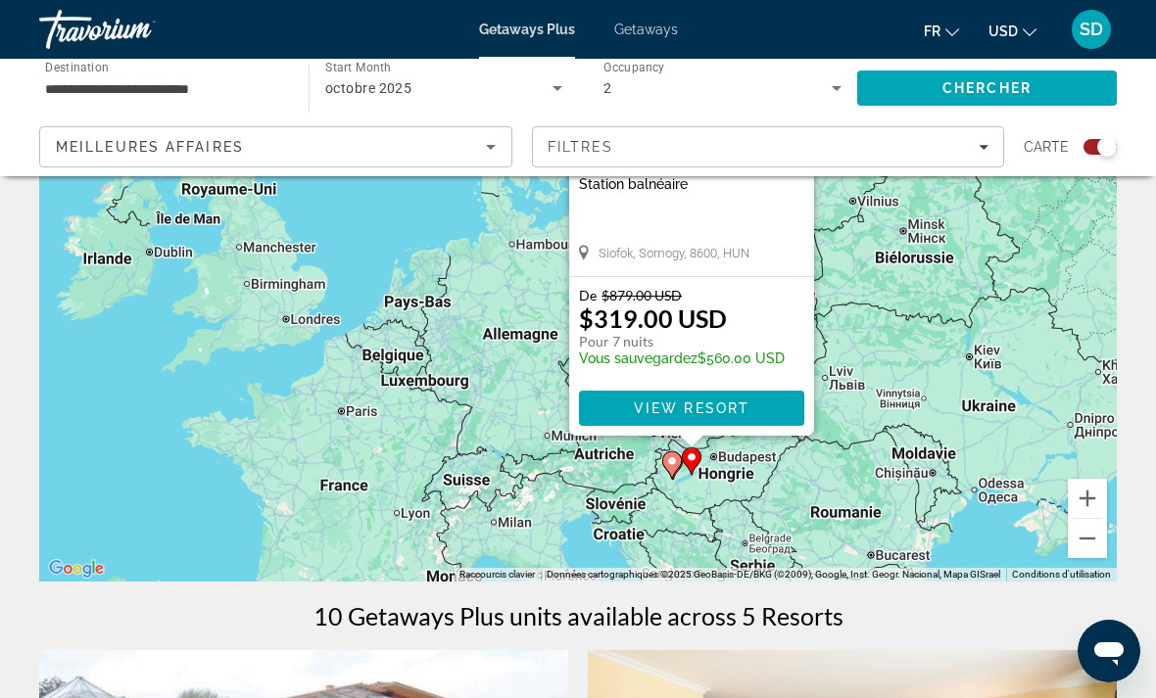
drag, startPoint x: 526, startPoint y: 408, endPoint x: 1155, endPoint y: 271, distance: 643.5
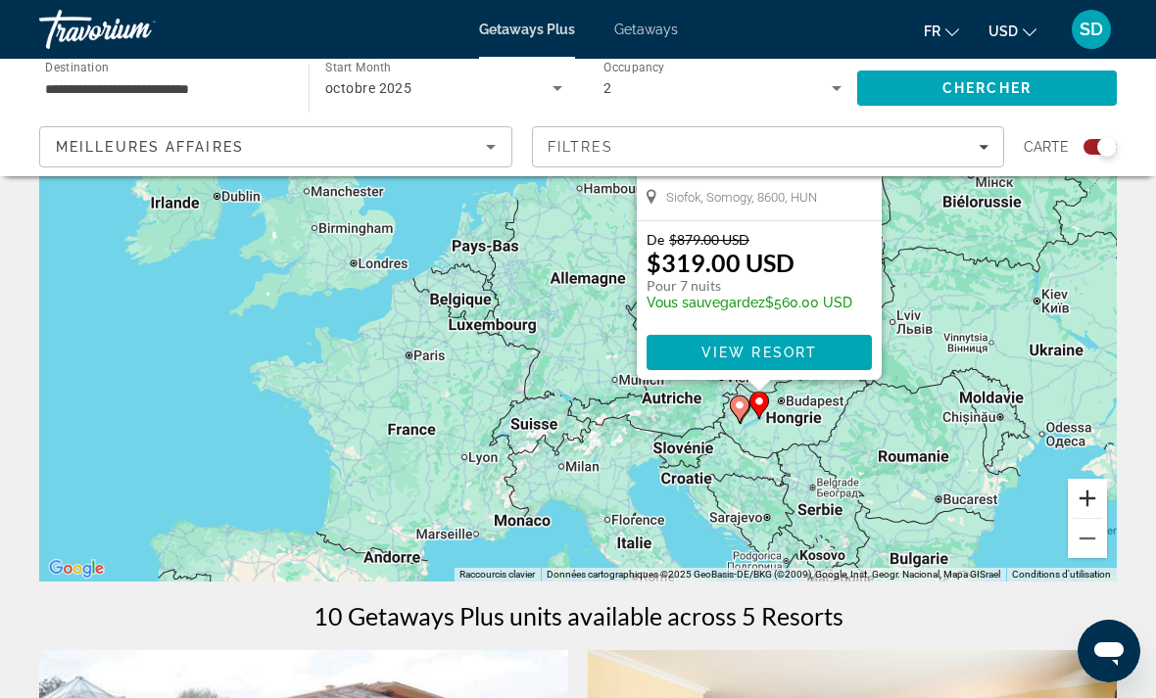
click at [1085, 481] on button "Zoom avant" at bounding box center [1087, 498] width 39 height 39
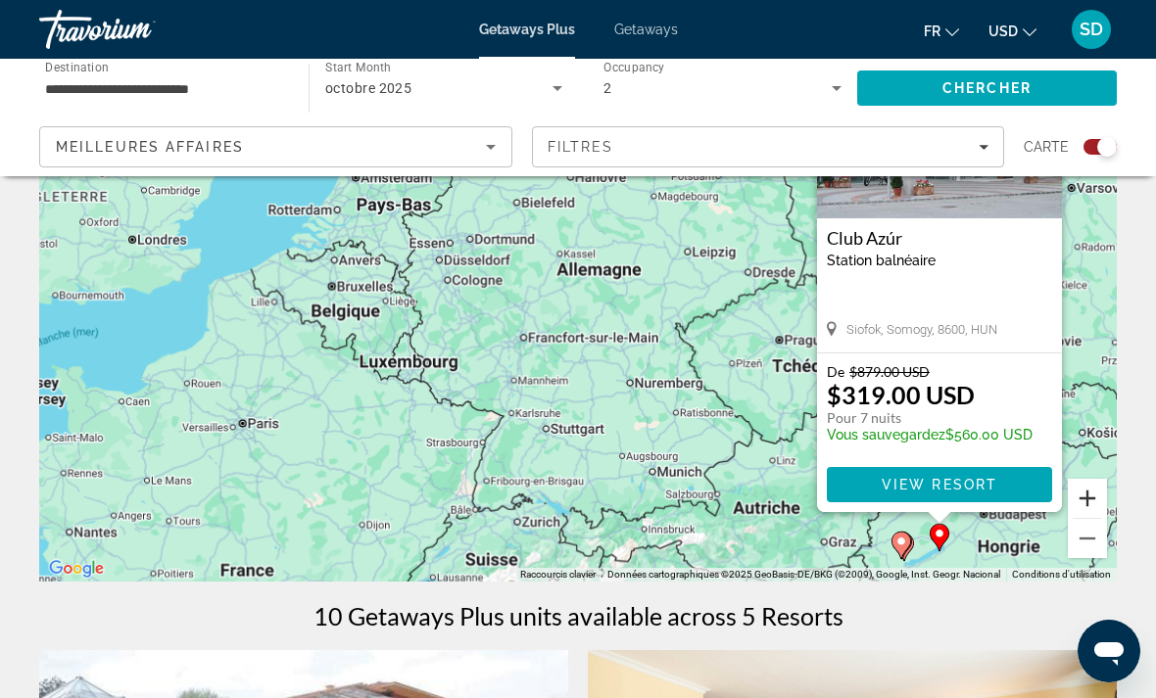
click at [1085, 503] on button "Zoom avant" at bounding box center [1087, 498] width 39 height 39
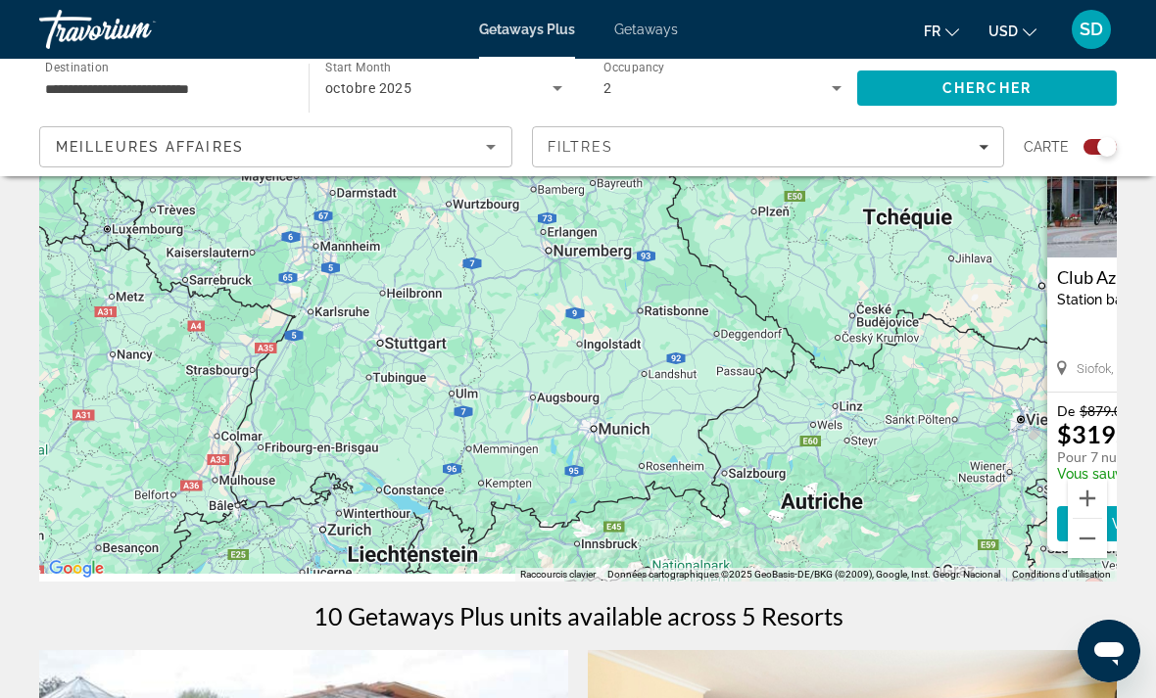
drag, startPoint x: 722, startPoint y: 471, endPoint x: 583, endPoint y: 237, distance: 272.3
click at [583, 237] on div "Pour naviguer, appuyez sur les touches fléchées. Pour activer le glissement ave…" at bounding box center [578, 288] width 1078 height 588
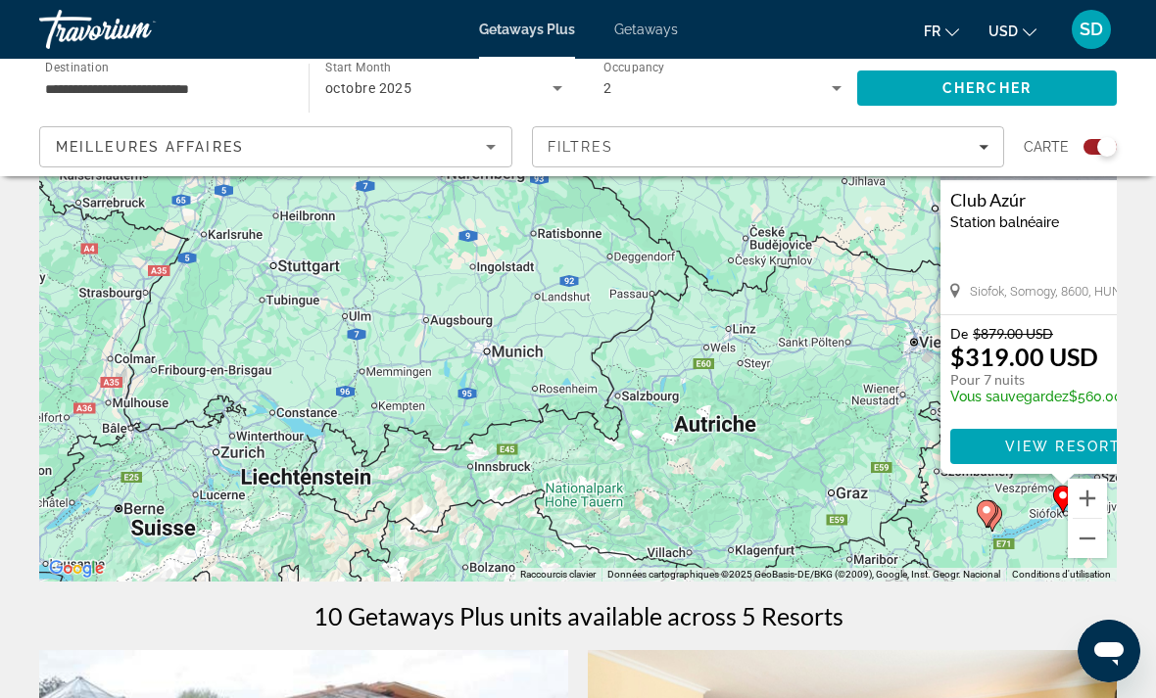
drag, startPoint x: 771, startPoint y: 360, endPoint x: 584, endPoint y: 272, distance: 206.4
click at [584, 272] on div "Pour naviguer, appuyez sur les touches fléchées. Pour activer le glissement ave…" at bounding box center [578, 288] width 1078 height 588
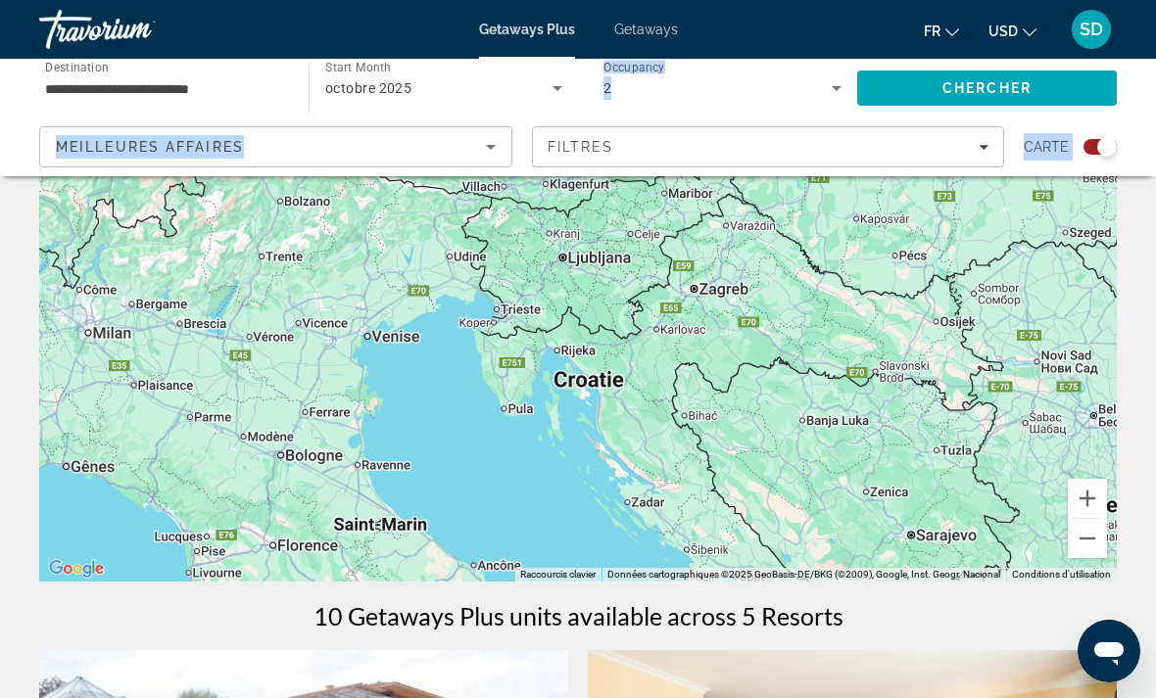
drag, startPoint x: 682, startPoint y: 419, endPoint x: 595, endPoint y: 108, distance: 323.5
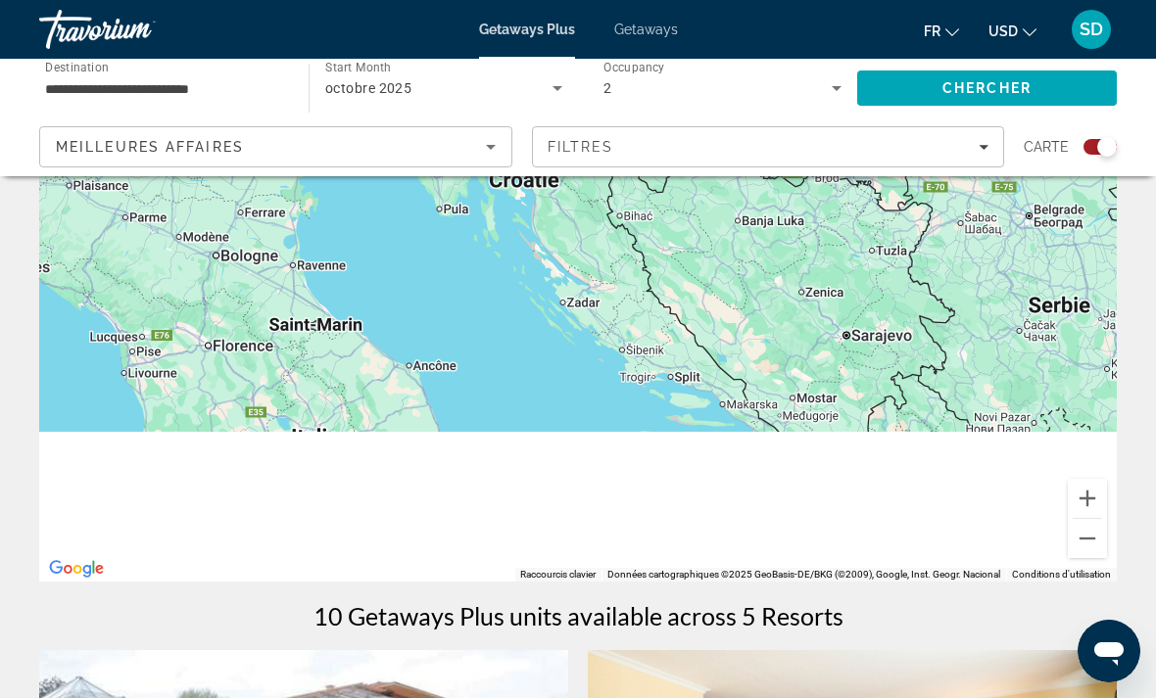
drag, startPoint x: 847, startPoint y: 454, endPoint x: 759, endPoint y: 217, distance: 252.0
click at [759, 217] on div "Pour naviguer, appuyez sur les touches fléchées. Pour activer le glissement ave…" at bounding box center [578, 288] width 1078 height 588
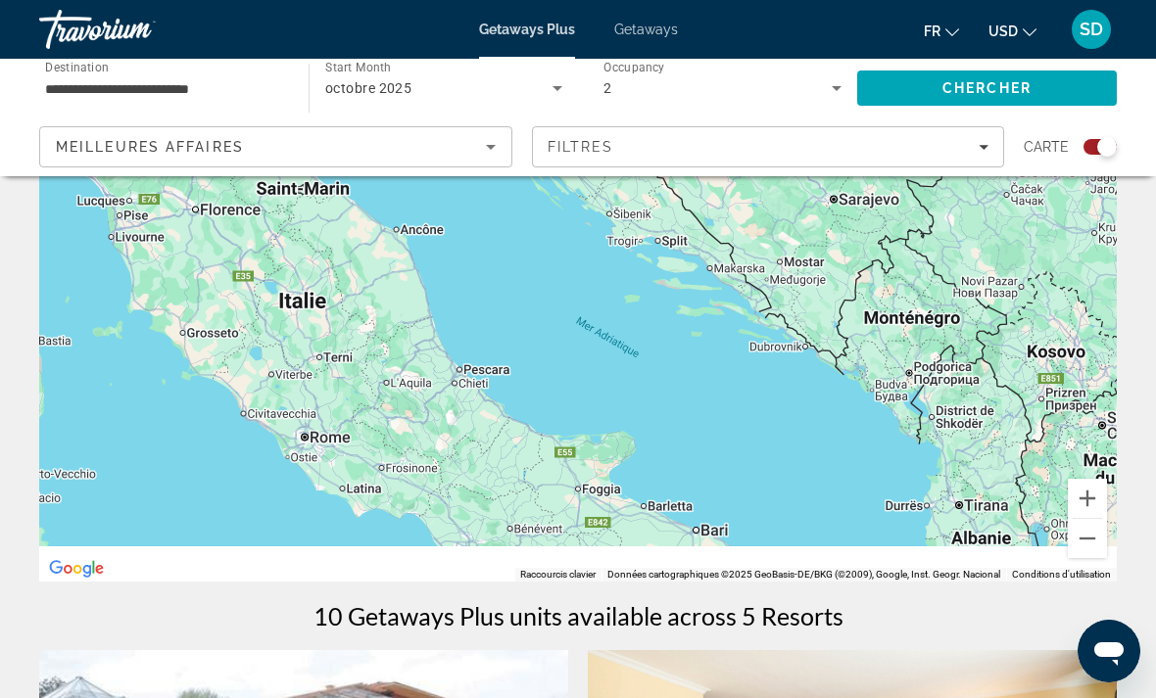
drag, startPoint x: 751, startPoint y: 414, endPoint x: 774, endPoint y: 263, distance: 153.5
click at [774, 263] on div "Pour naviguer, appuyez sur les touches fléchées. Pour activer le glissement ave…" at bounding box center [578, 288] width 1078 height 588
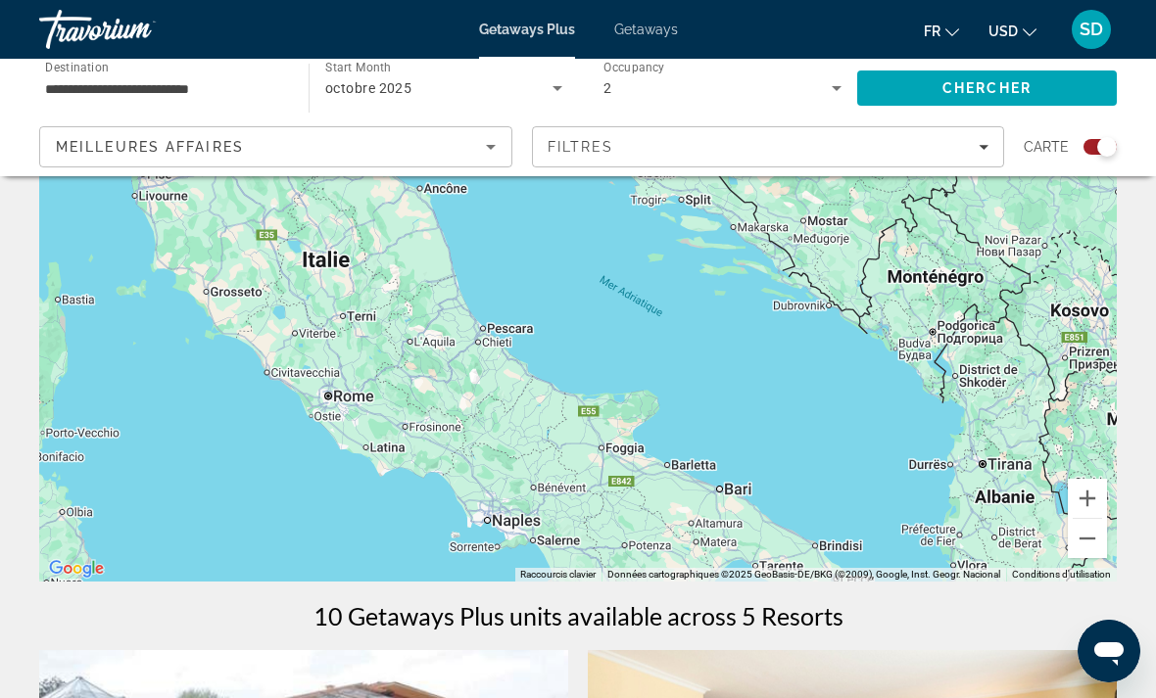
click at [336, 396] on div "Pour naviguer, appuyez sur les touches fléchées. Pour activer le glissement ave…" at bounding box center [578, 288] width 1078 height 588
click at [178, 72] on div "**********" at bounding box center [164, 89] width 238 height 56
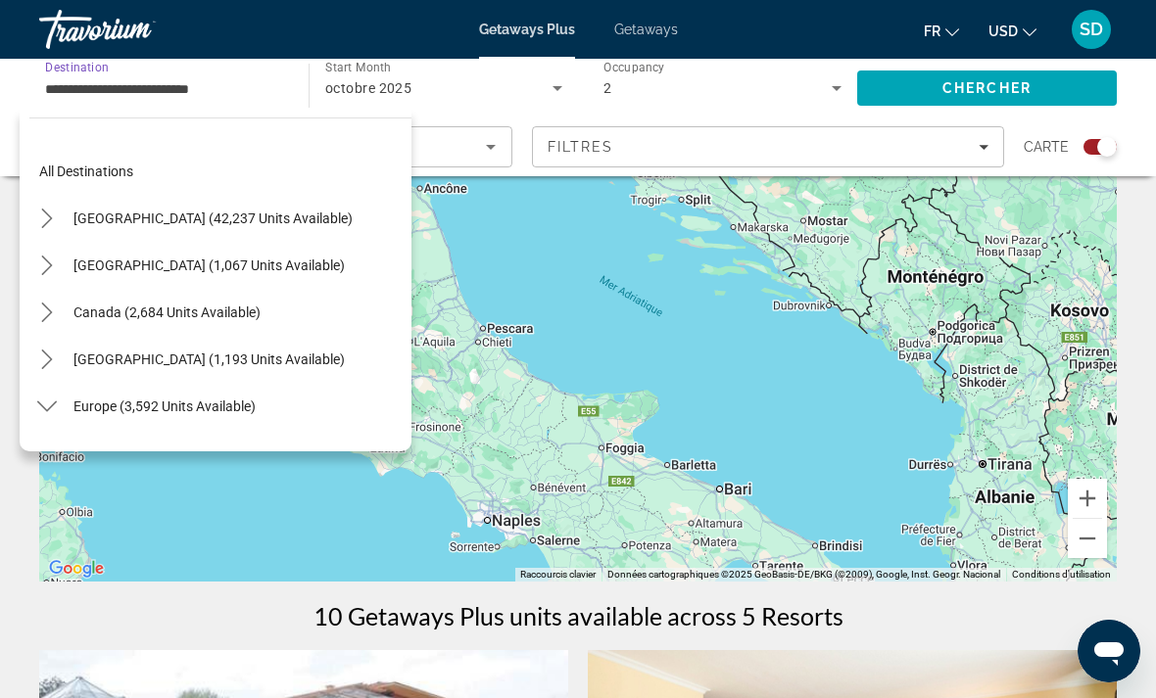
scroll to position [493, 0]
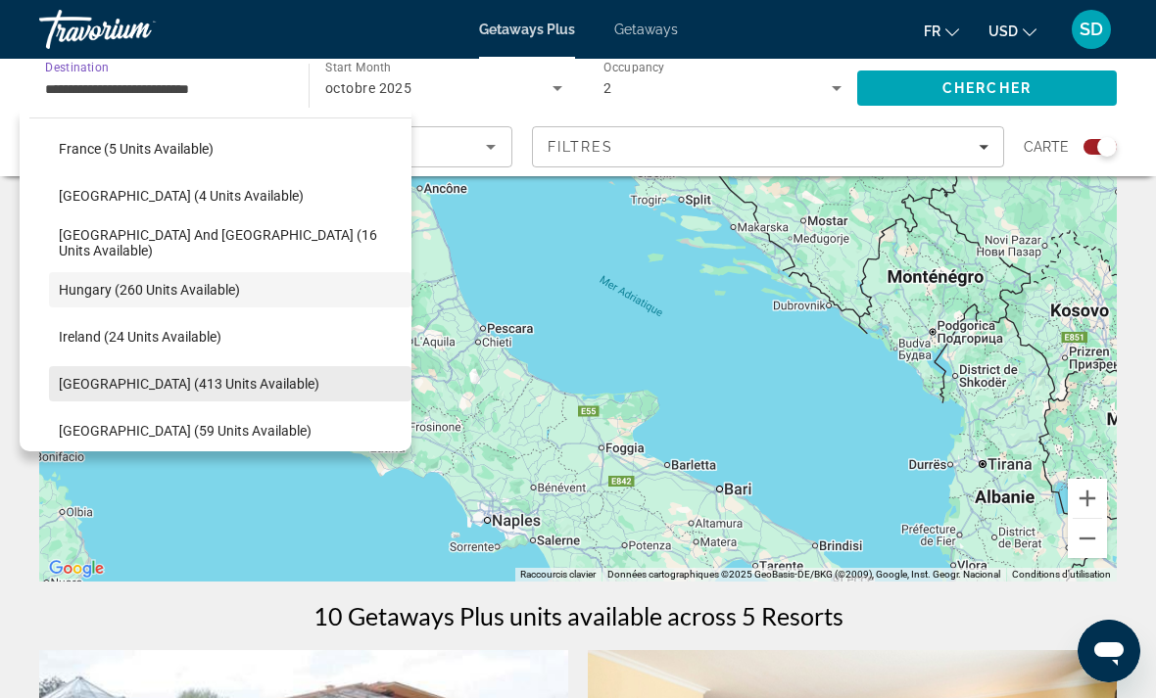
click at [156, 399] on span "Select destination: Italy (413 units available)" at bounding box center [230, 384] width 362 height 47
type input "**********"
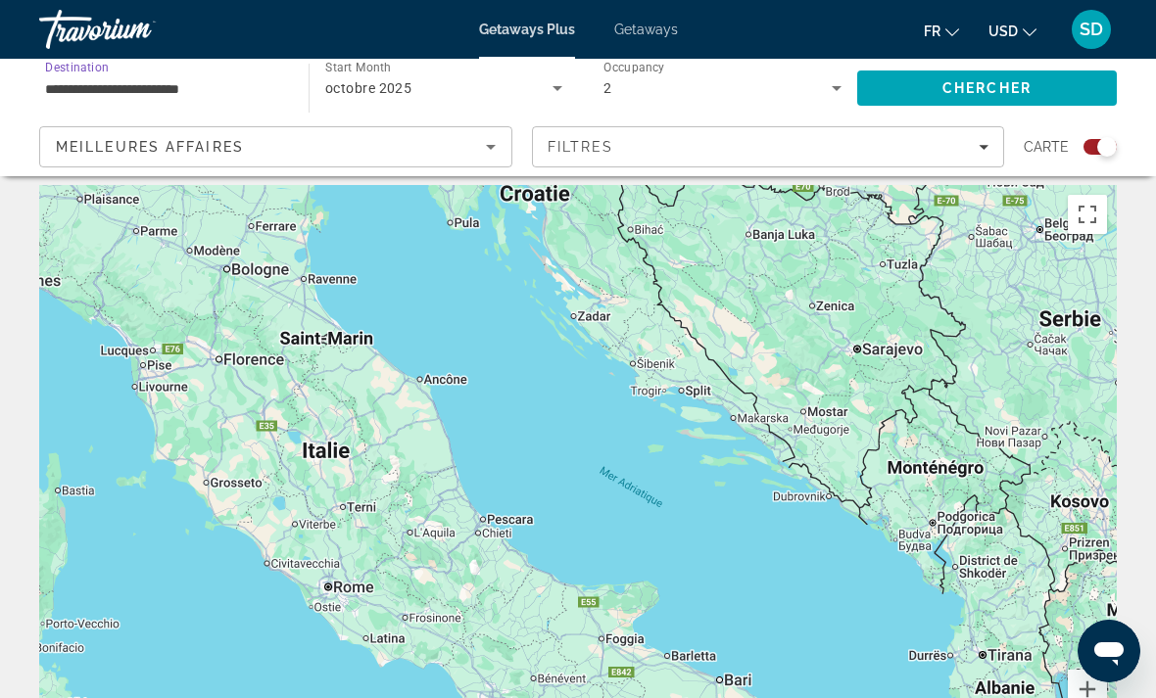
scroll to position [0, 0]
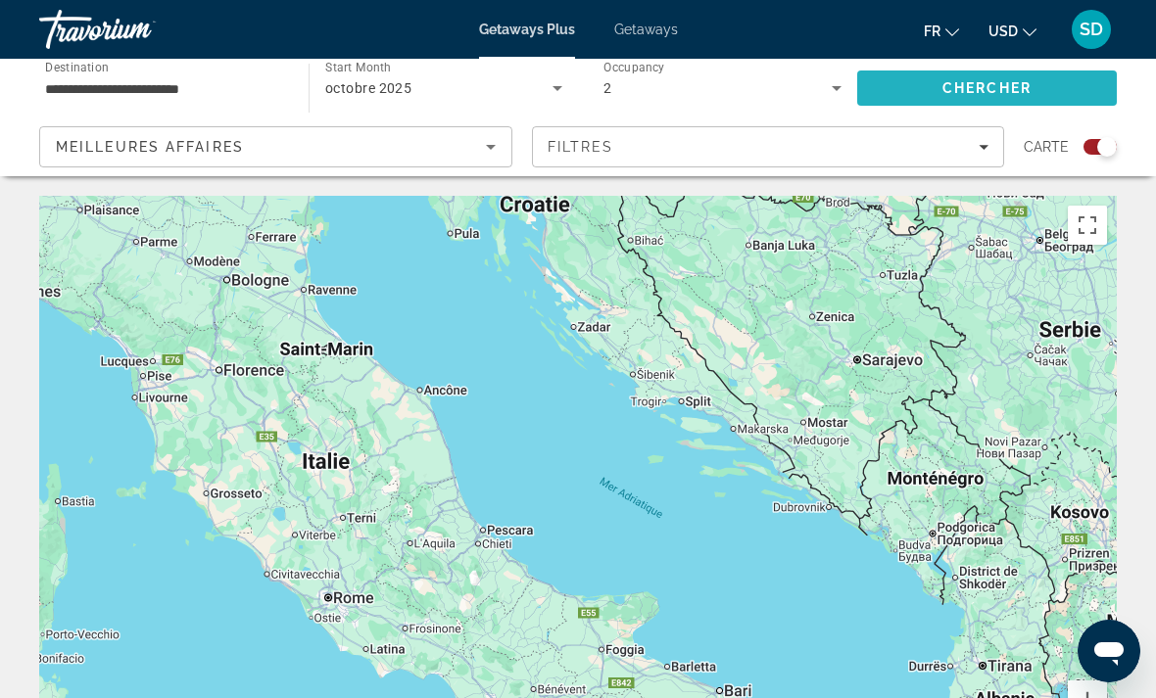
click at [1003, 93] on span "Chercher" at bounding box center [986, 88] width 89 height 16
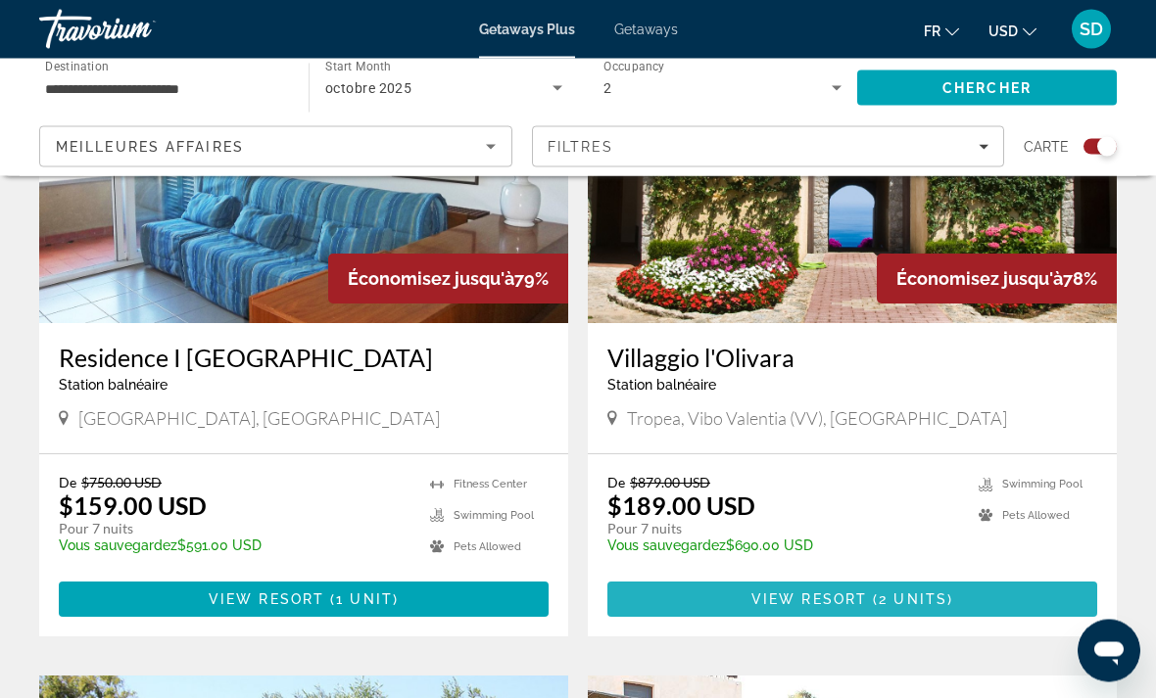
scroll to position [842, 0]
click at [878, 594] on span "( 2 units )" at bounding box center [910, 600] width 86 height 16
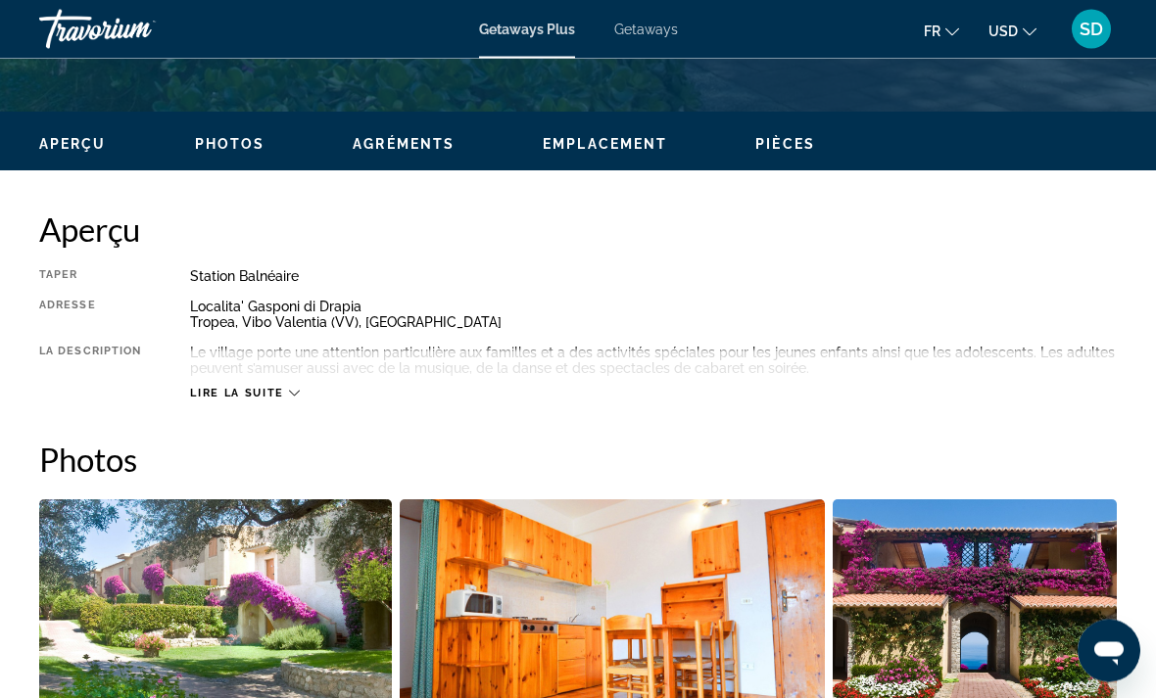
scroll to position [896, 0]
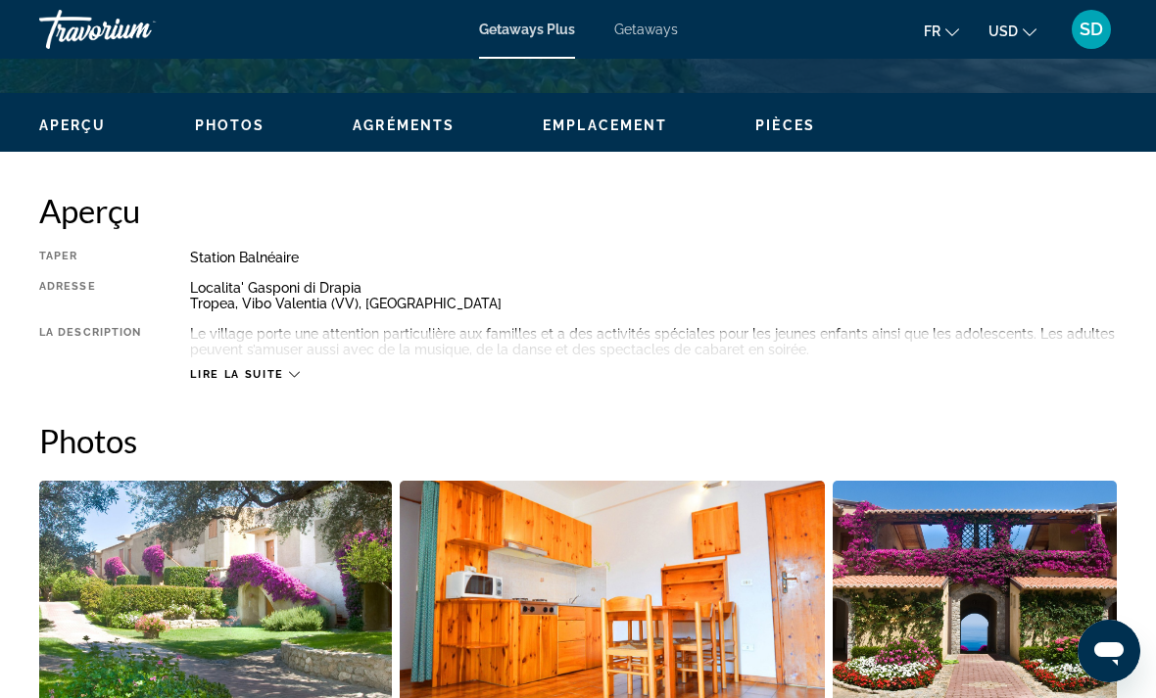
click at [284, 372] on div "Lire la suite" at bounding box center [244, 374] width 109 height 13
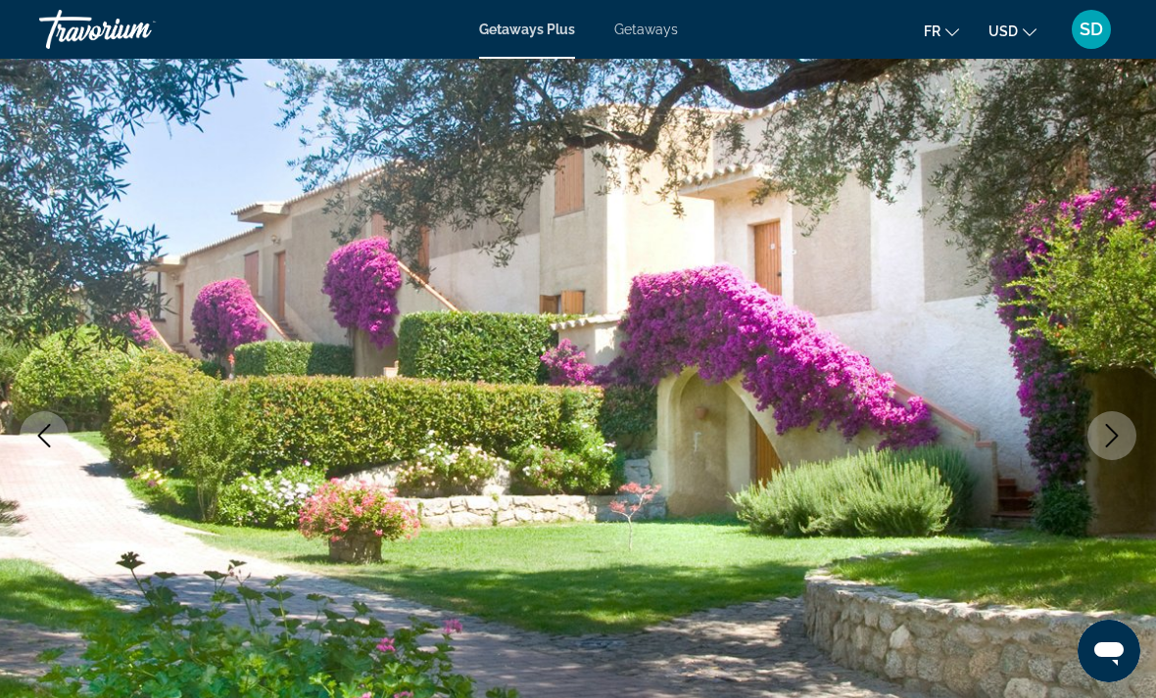
scroll to position [0, 0]
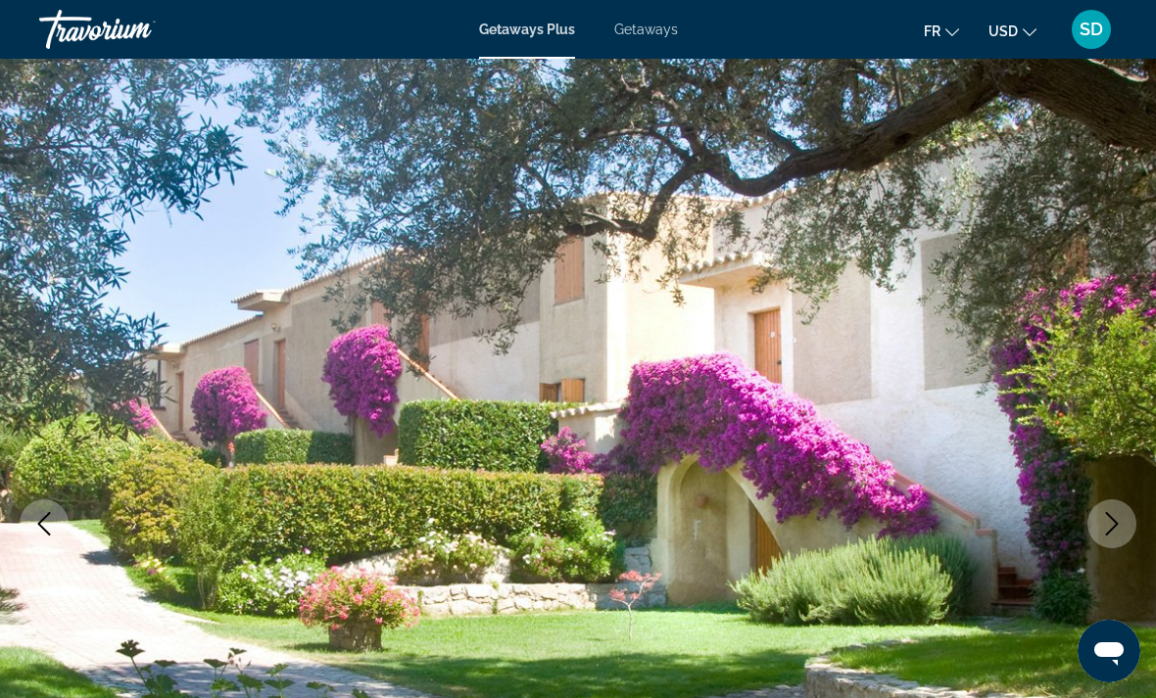
click at [647, 31] on span "Getaways" at bounding box center [646, 30] width 64 height 16
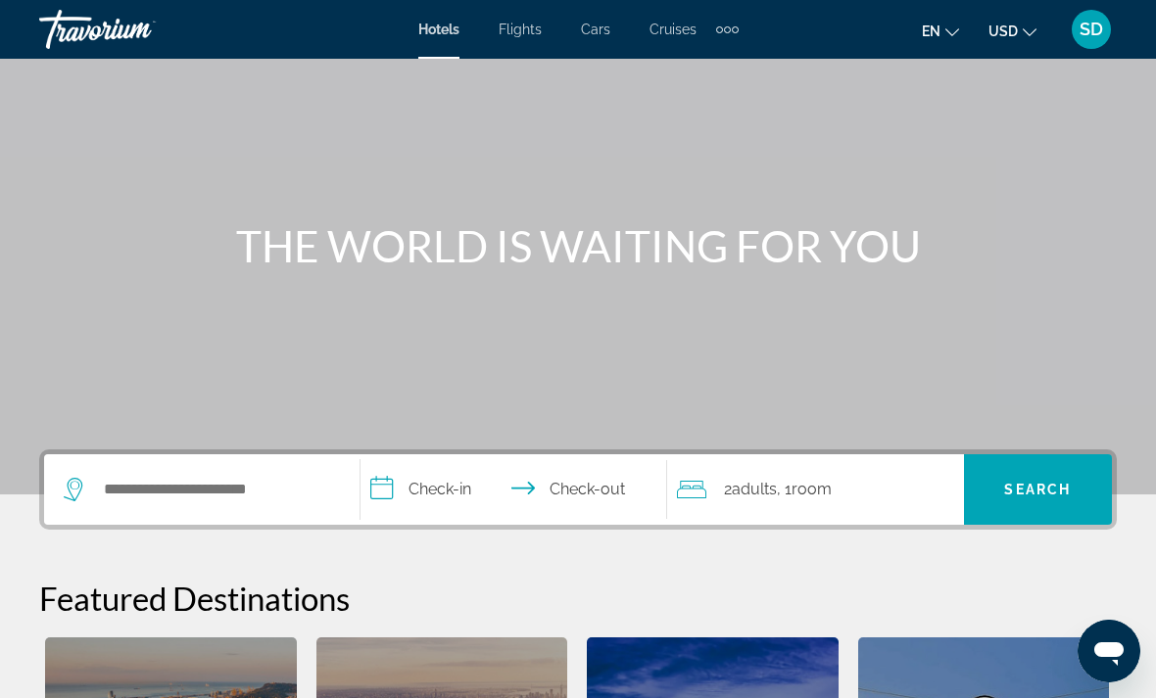
scroll to position [120, 0]
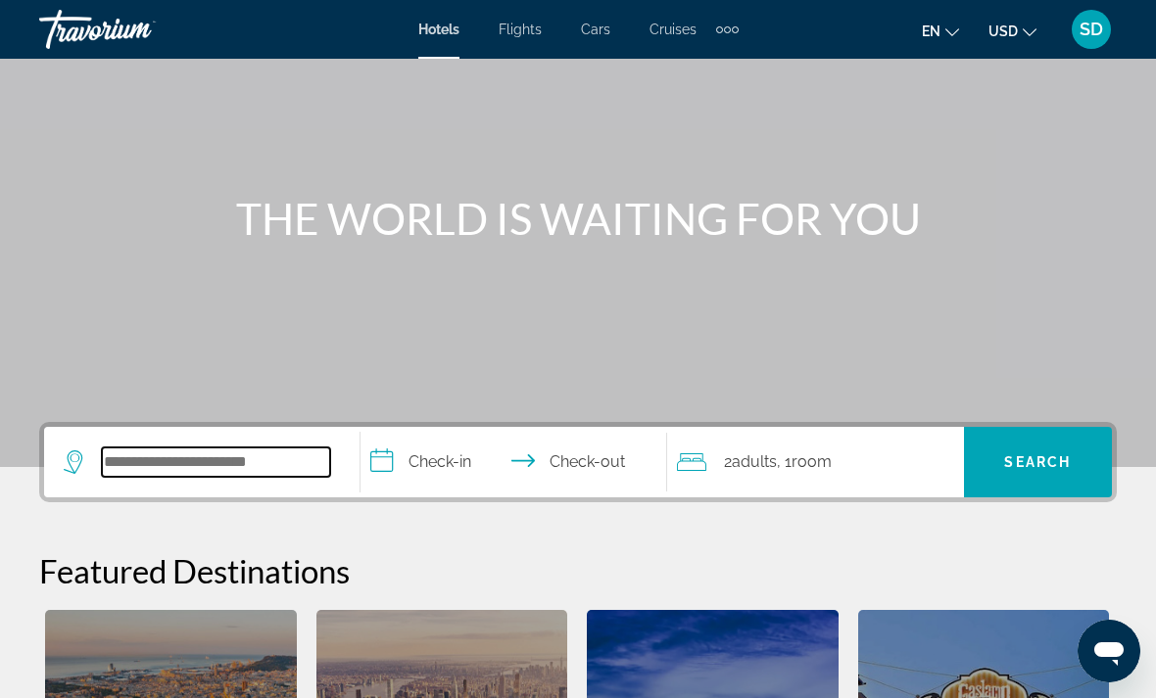
click at [181, 460] on input "Search hotel destination" at bounding box center [216, 462] width 228 height 29
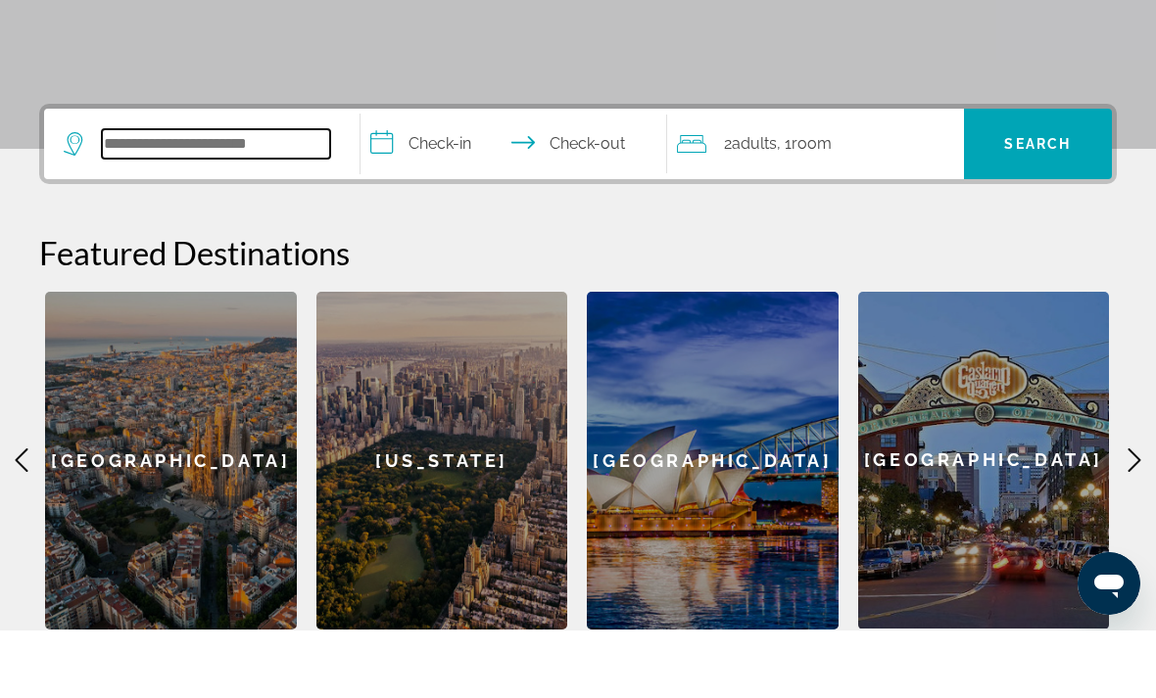
scroll to position [411, 0]
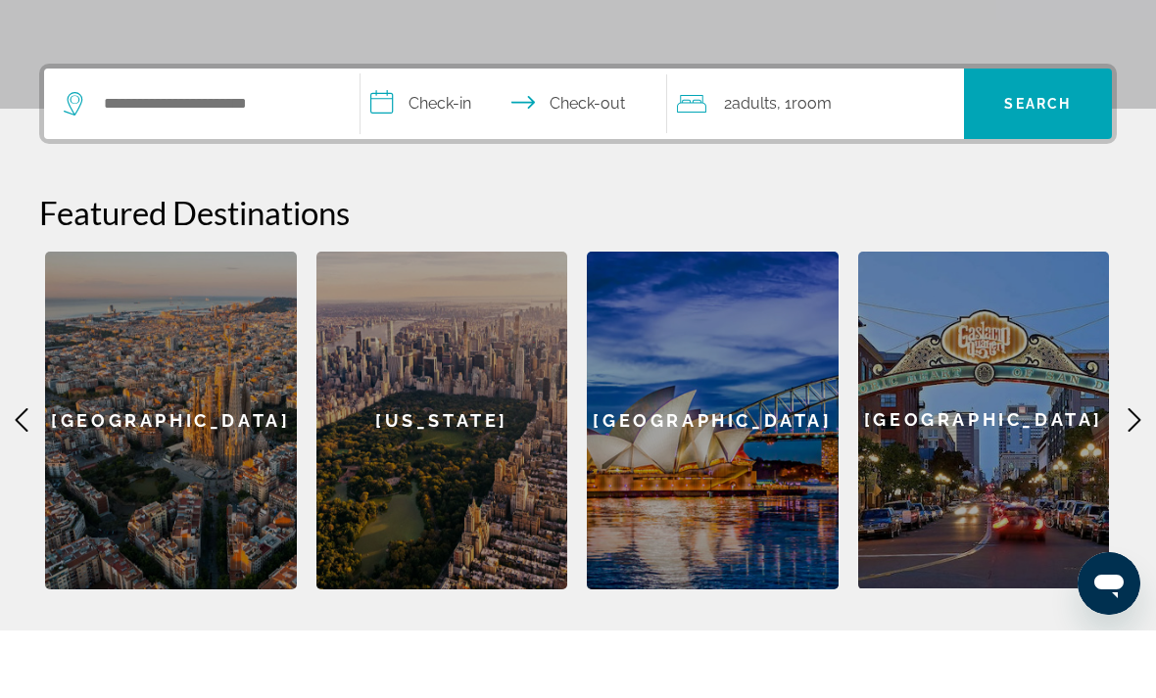
click at [446, 136] on input "**********" at bounding box center [518, 174] width 314 height 76
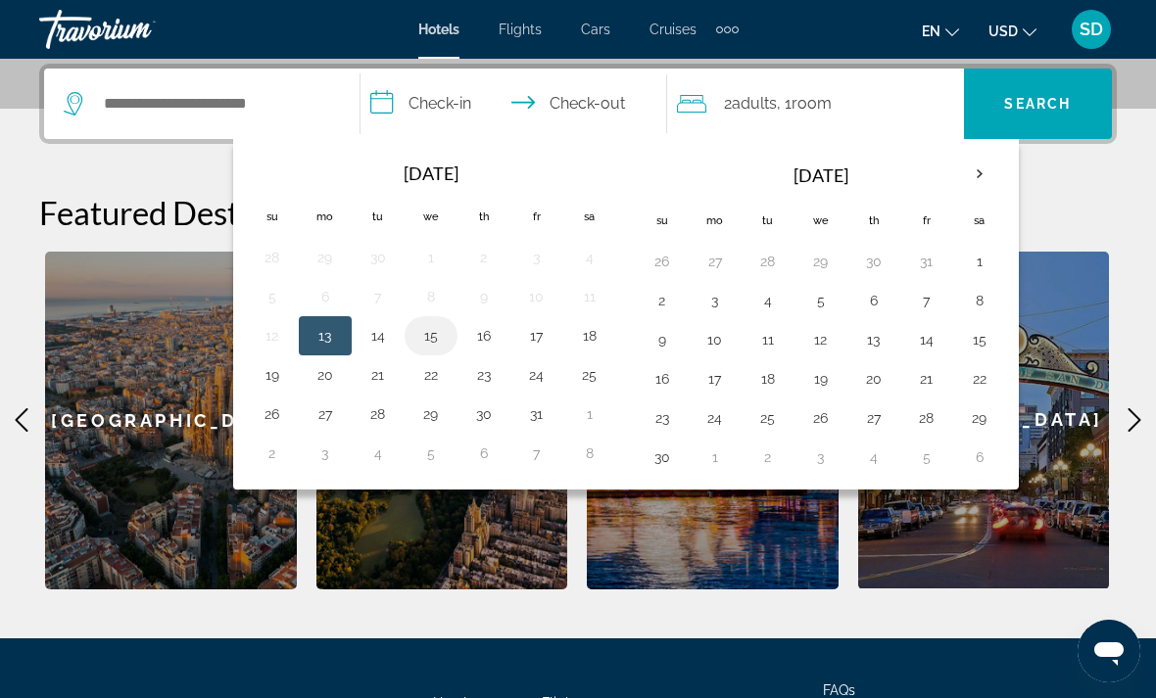
click at [444, 346] on button "15" at bounding box center [430, 335] width 31 height 27
click at [601, 339] on button "18" at bounding box center [589, 335] width 31 height 27
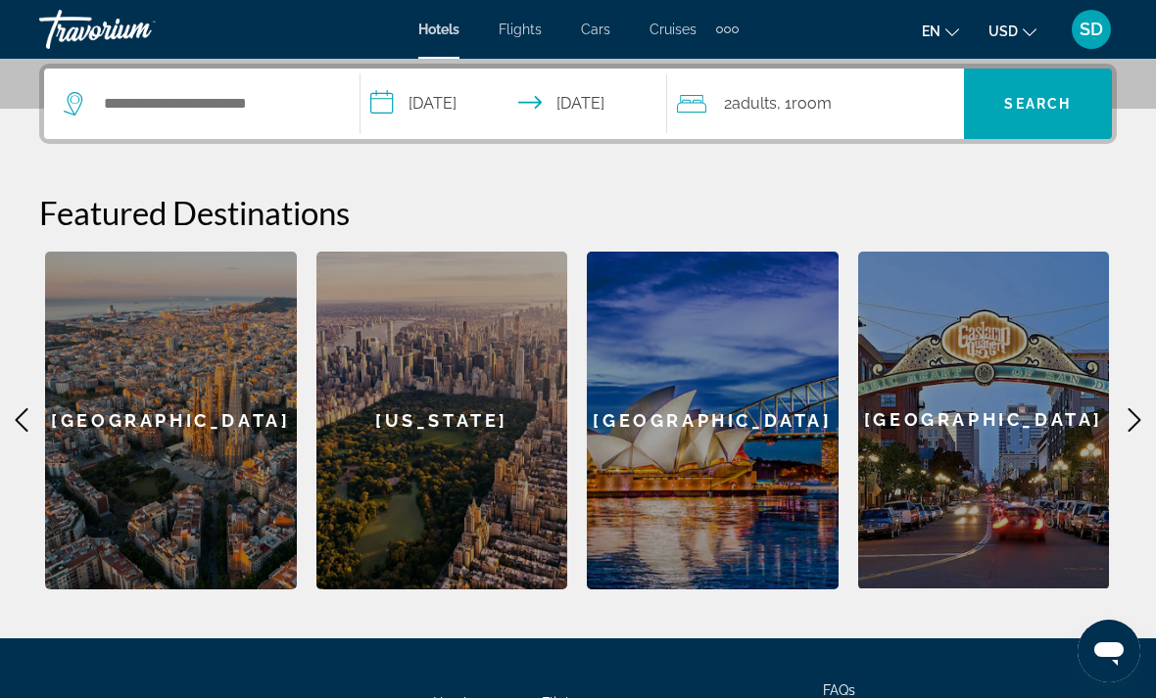
click at [620, 96] on input "**********" at bounding box center [518, 107] width 314 height 76
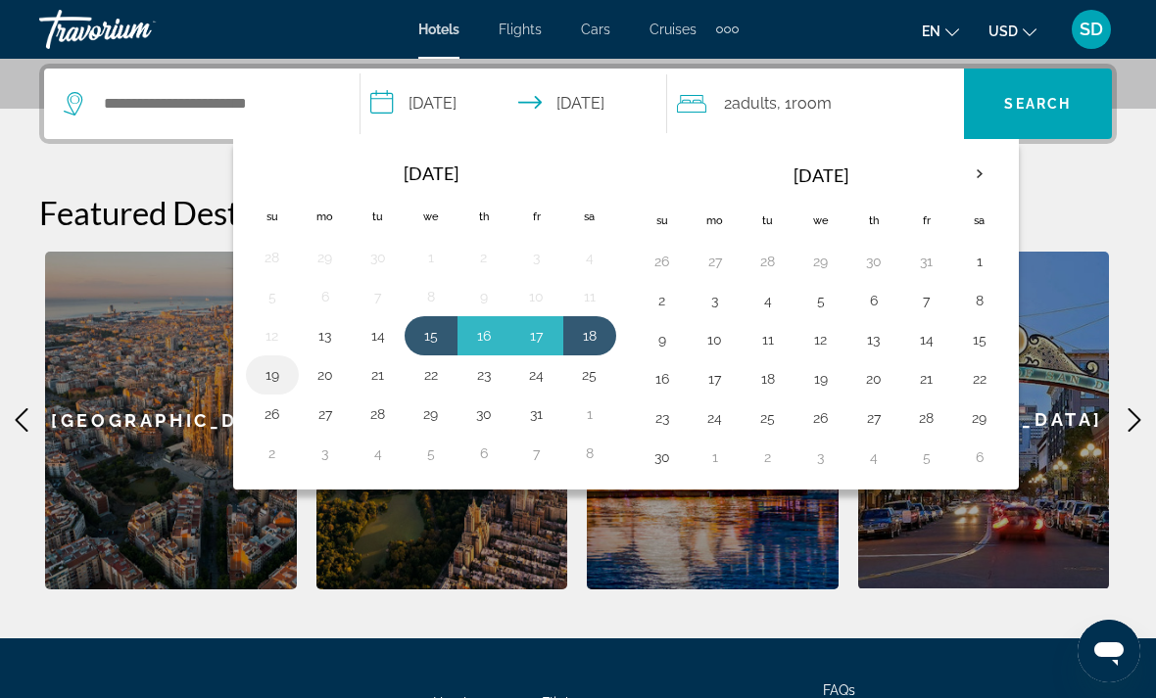
click at [269, 387] on button "19" at bounding box center [272, 374] width 31 height 27
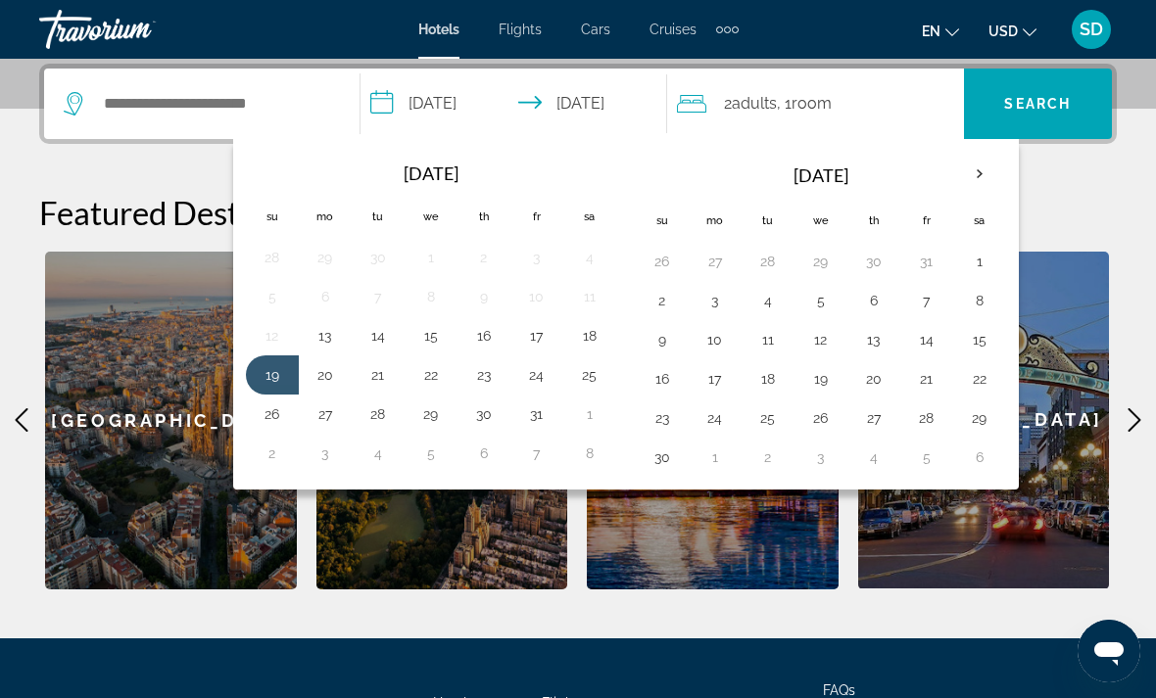
click at [484, 338] on button "16" at bounding box center [483, 335] width 31 height 27
type input "**********"
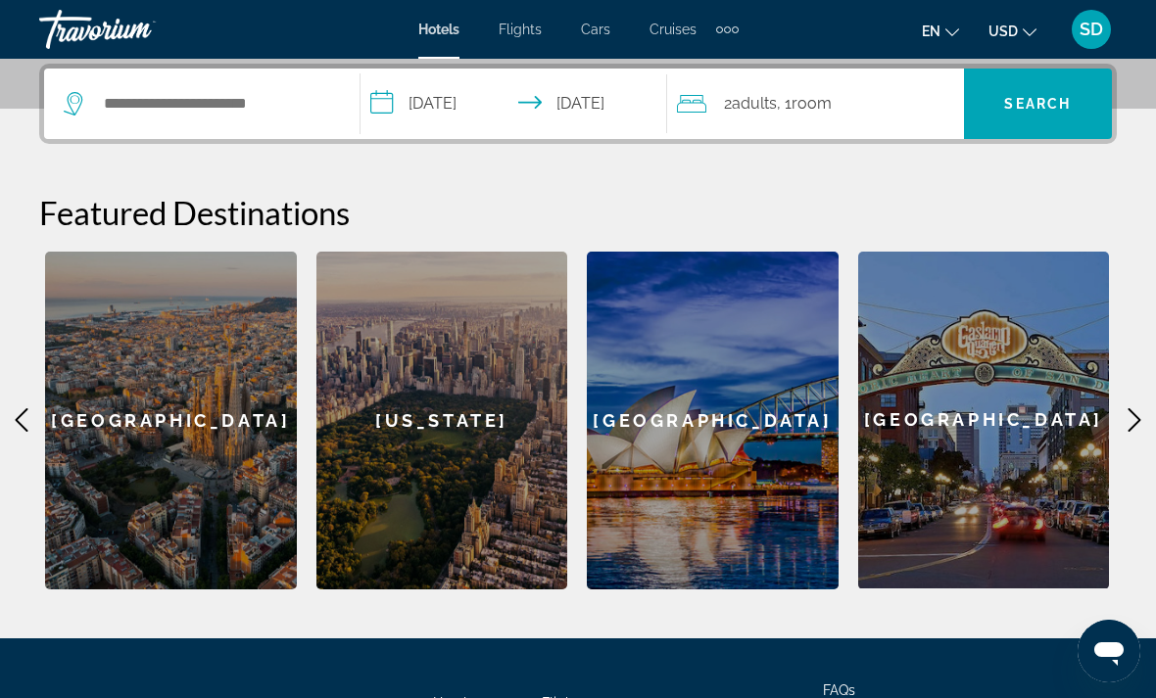
click at [1036, 106] on span "Search" at bounding box center [1037, 104] width 67 height 16
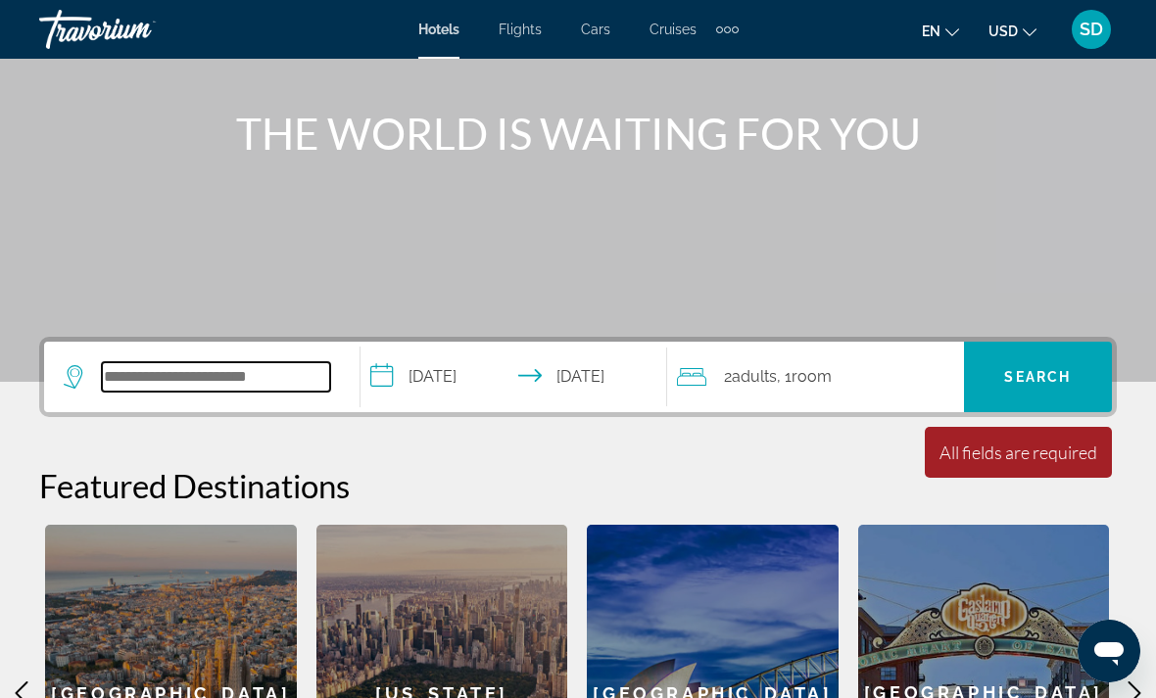
click at [244, 367] on input "Search hotel destination" at bounding box center [216, 376] width 228 height 29
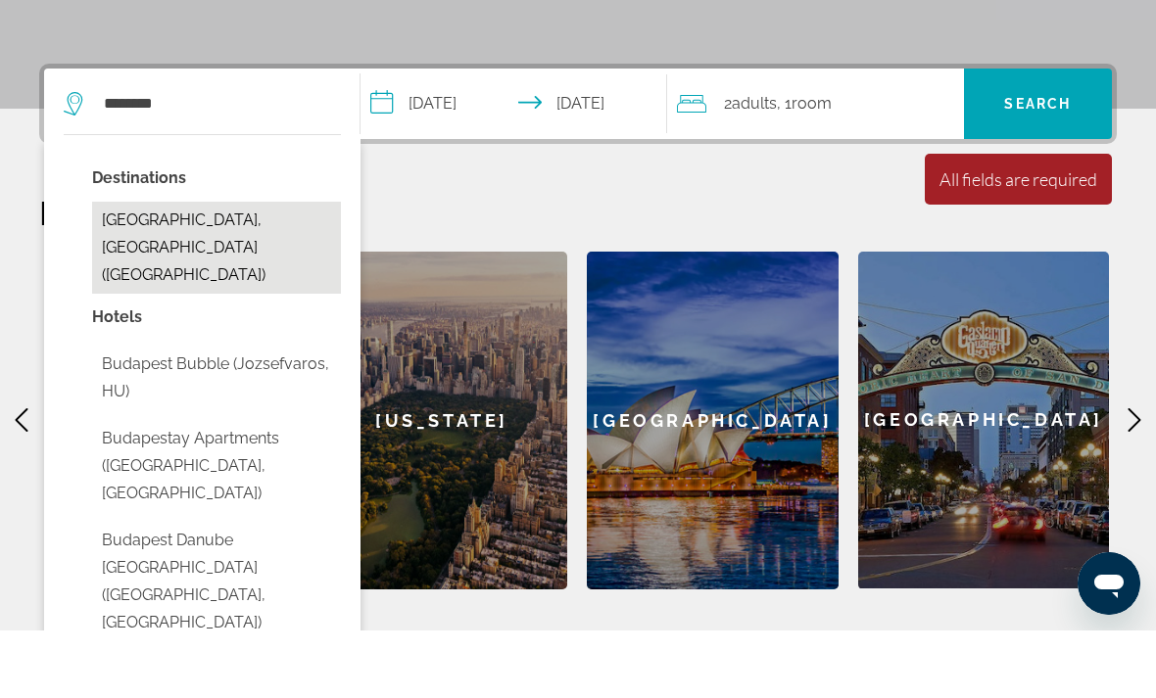
click at [151, 269] on button "[GEOGRAPHIC_DATA], [GEOGRAPHIC_DATA] ([GEOGRAPHIC_DATA])" at bounding box center [216, 315] width 249 height 92
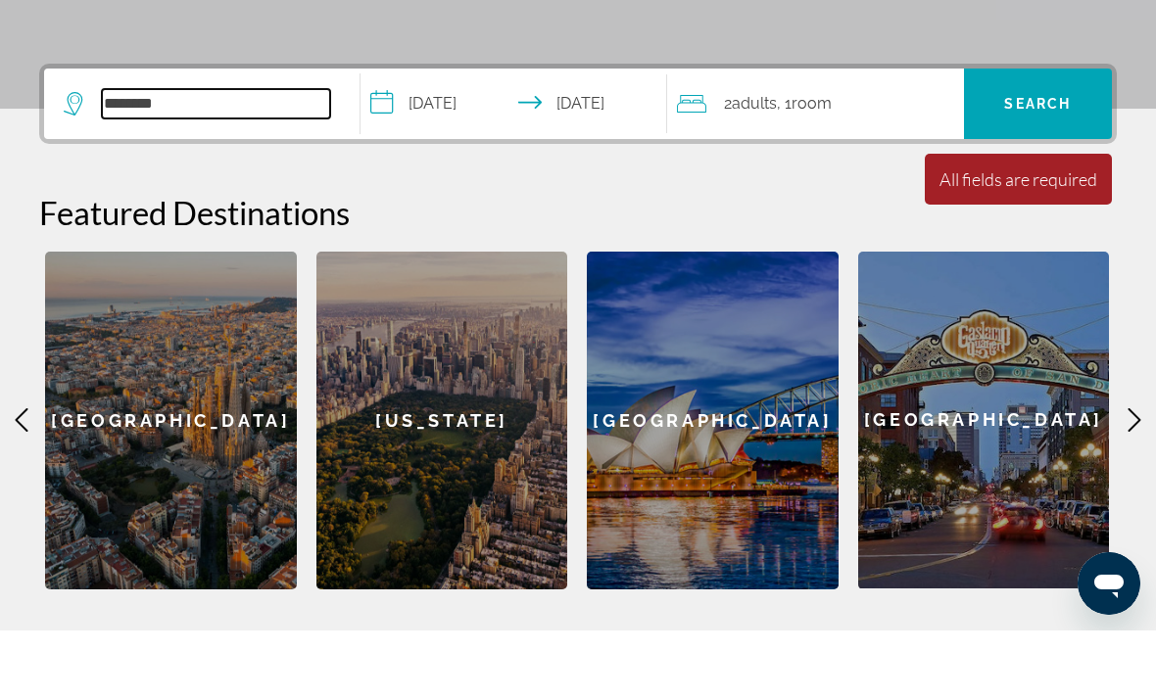
type input "**********"
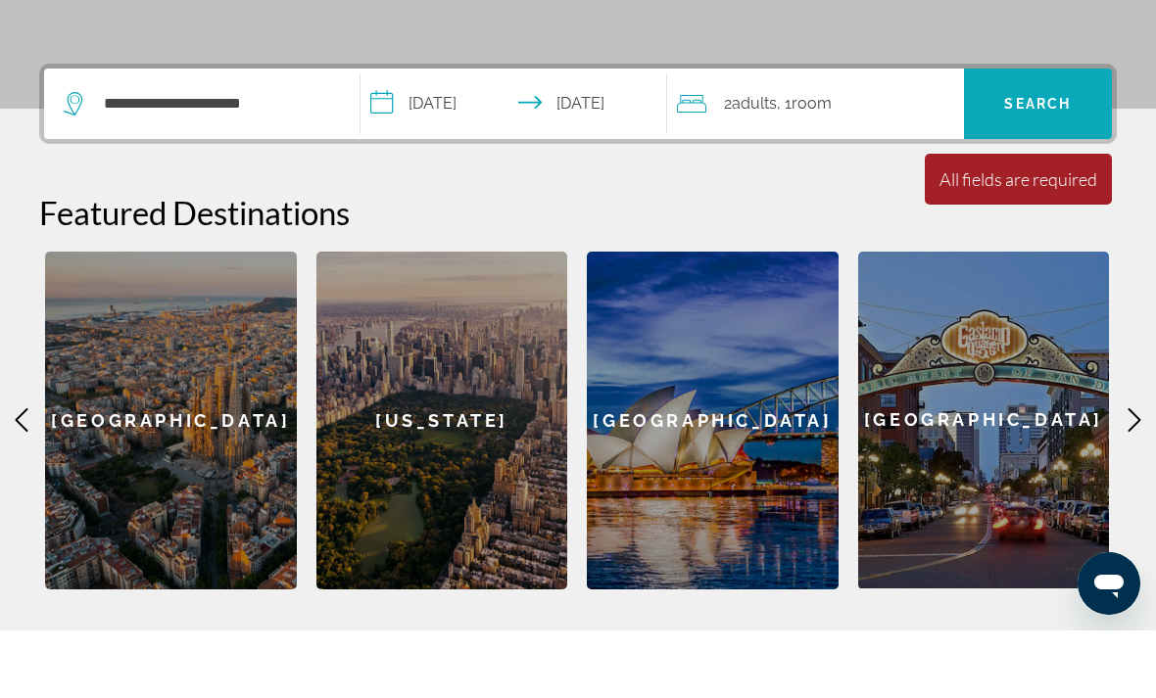
click at [1017, 148] on span "Search" at bounding box center [1038, 171] width 148 height 47
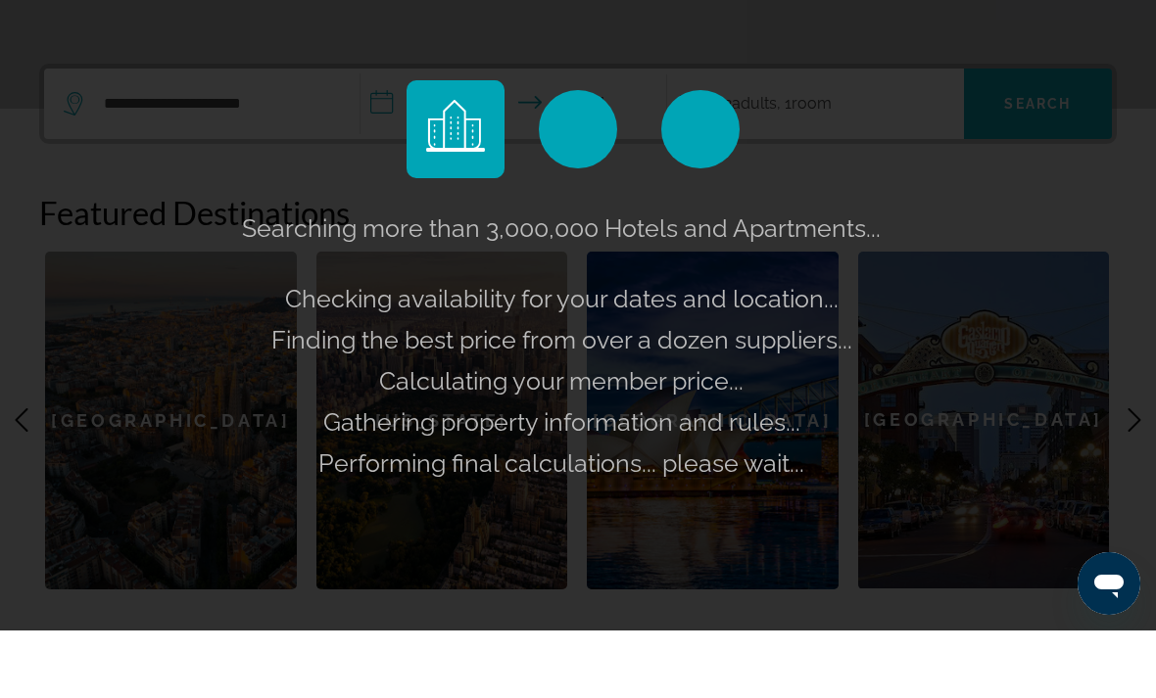
scroll to position [479, 0]
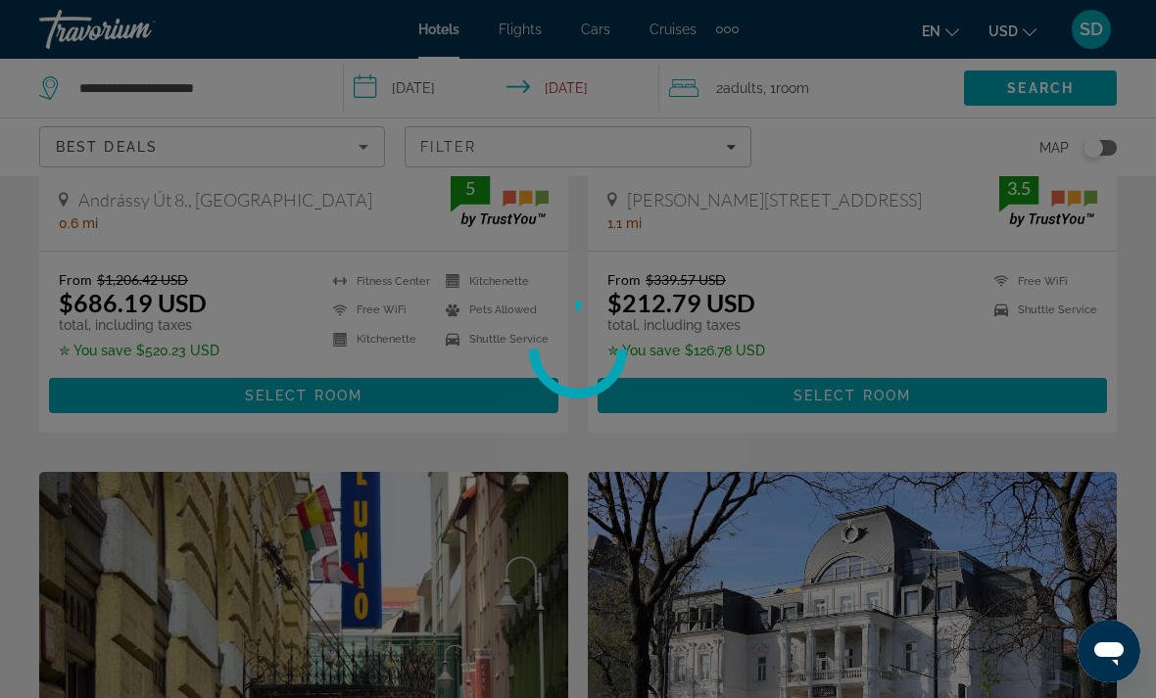
scroll to position [63, 0]
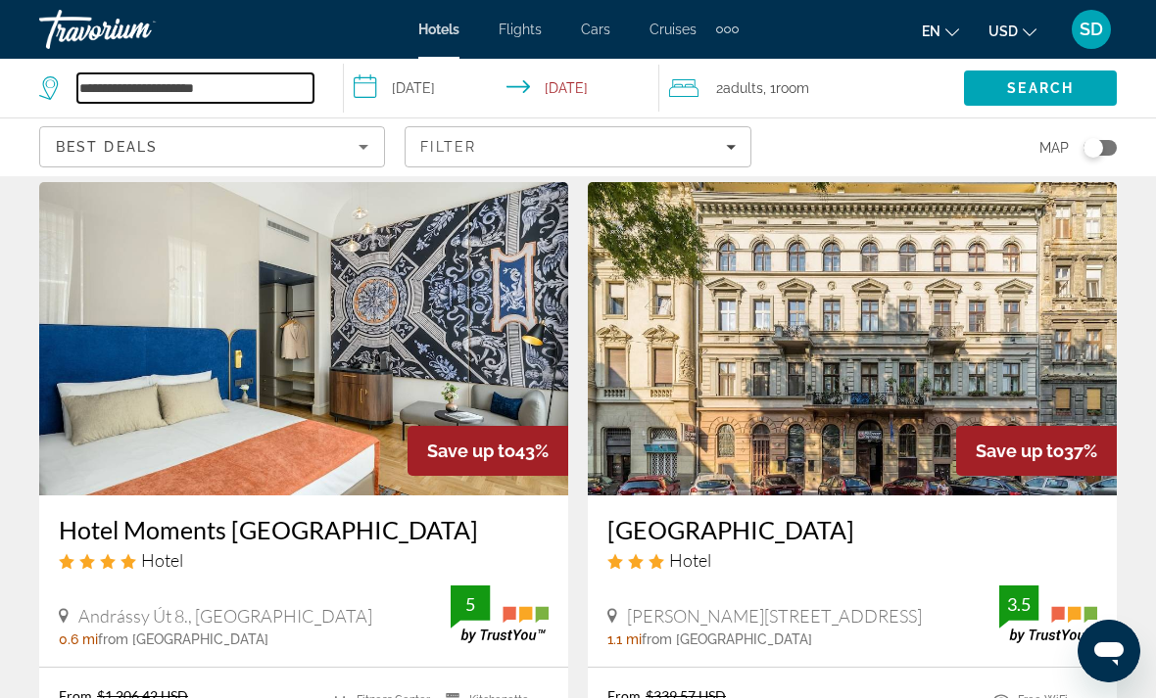
click at [190, 93] on input "**********" at bounding box center [195, 87] width 236 height 29
drag, startPoint x: 295, startPoint y: 73, endPoint x: 352, endPoint y: 78, distance: 57.0
click at [352, 78] on div "**********" at bounding box center [578, 88] width 1156 height 59
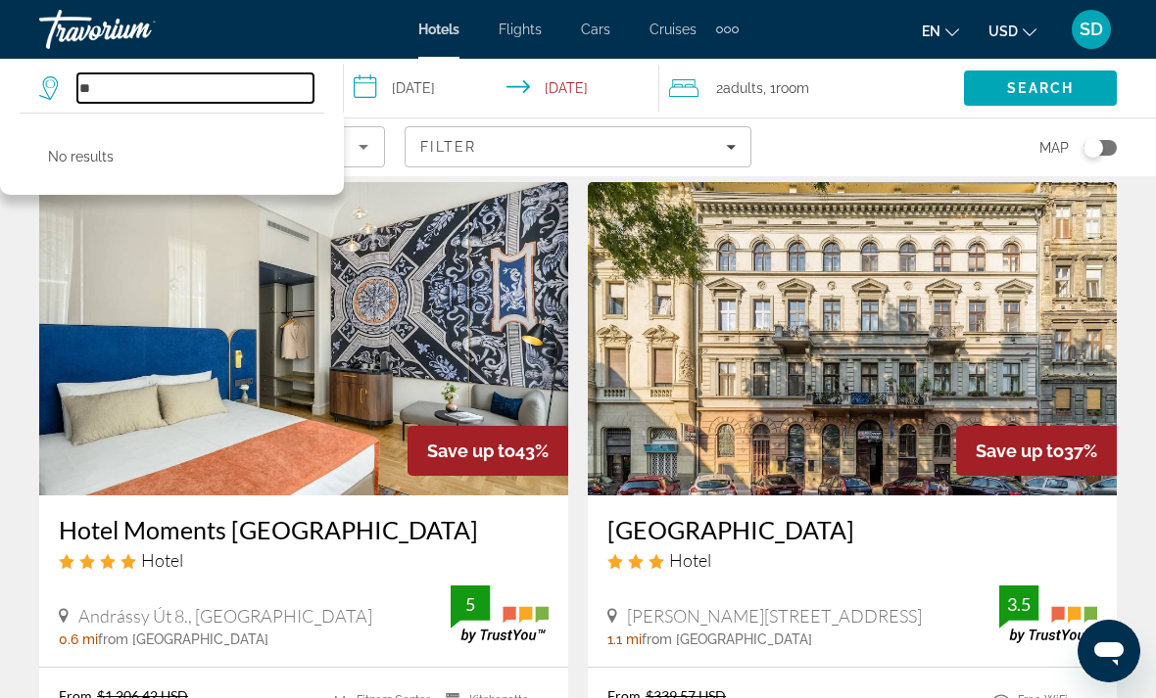
type input "*"
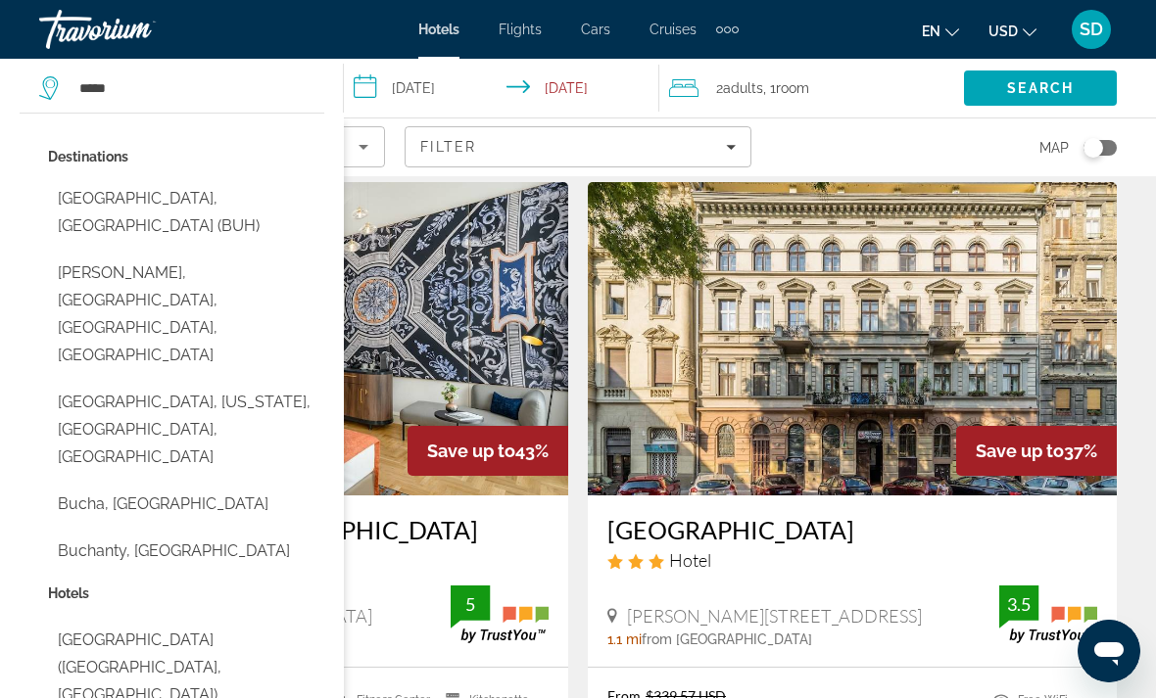
drag, startPoint x: 120, startPoint y: 155, endPoint x: -1, endPoint y: -64, distance: 249.5
click at [0, 0] on html "**********" at bounding box center [578, 286] width 1156 height 698
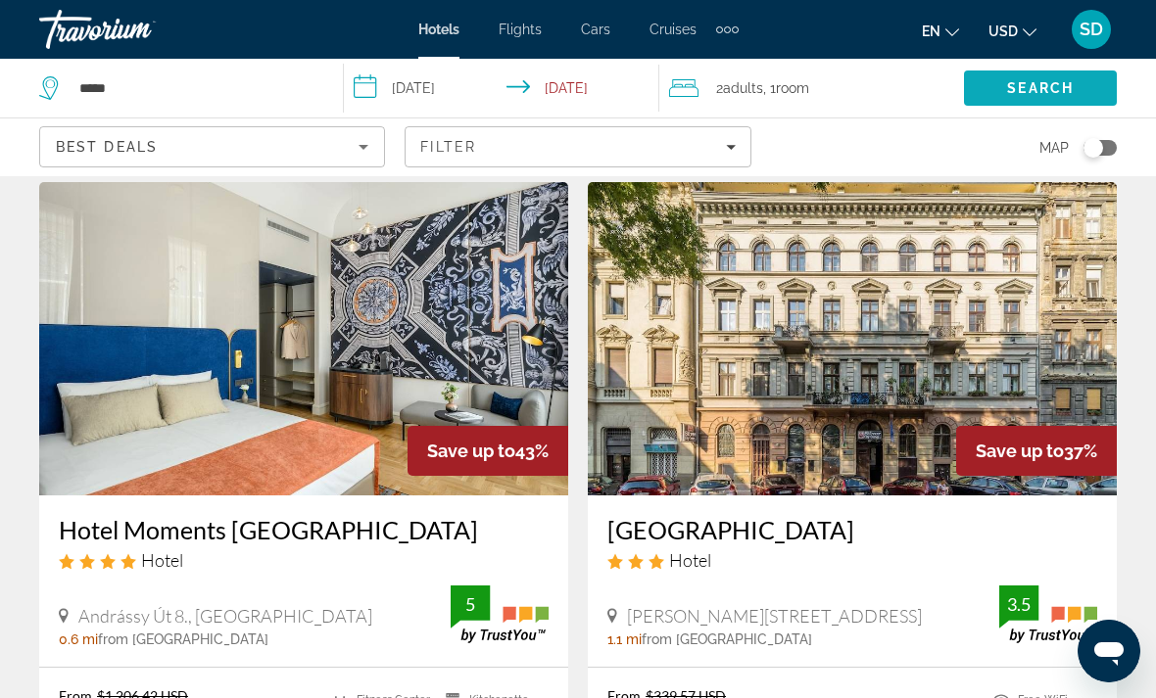
click at [1032, 89] on span "Search" at bounding box center [1040, 88] width 67 height 16
click at [1030, 80] on span "Search" at bounding box center [1040, 88] width 67 height 16
click at [152, 73] on input "*****" at bounding box center [195, 87] width 236 height 29
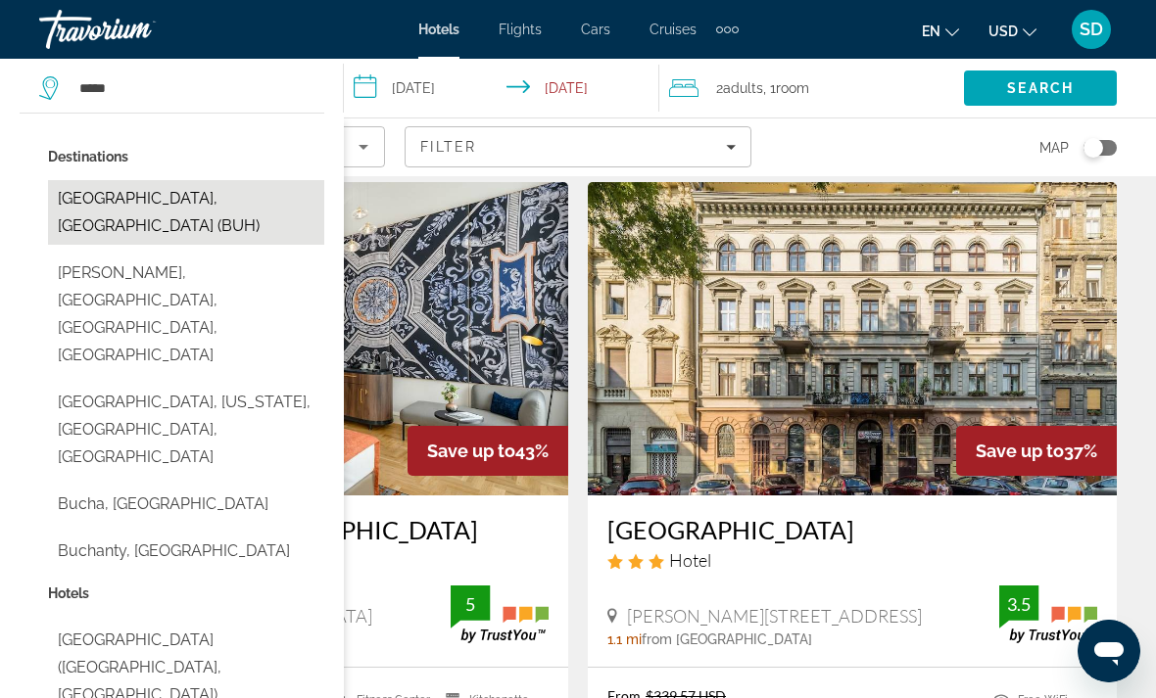
click at [152, 207] on button "[GEOGRAPHIC_DATA], [GEOGRAPHIC_DATA] (BUH)" at bounding box center [186, 212] width 276 height 65
type input "**********"
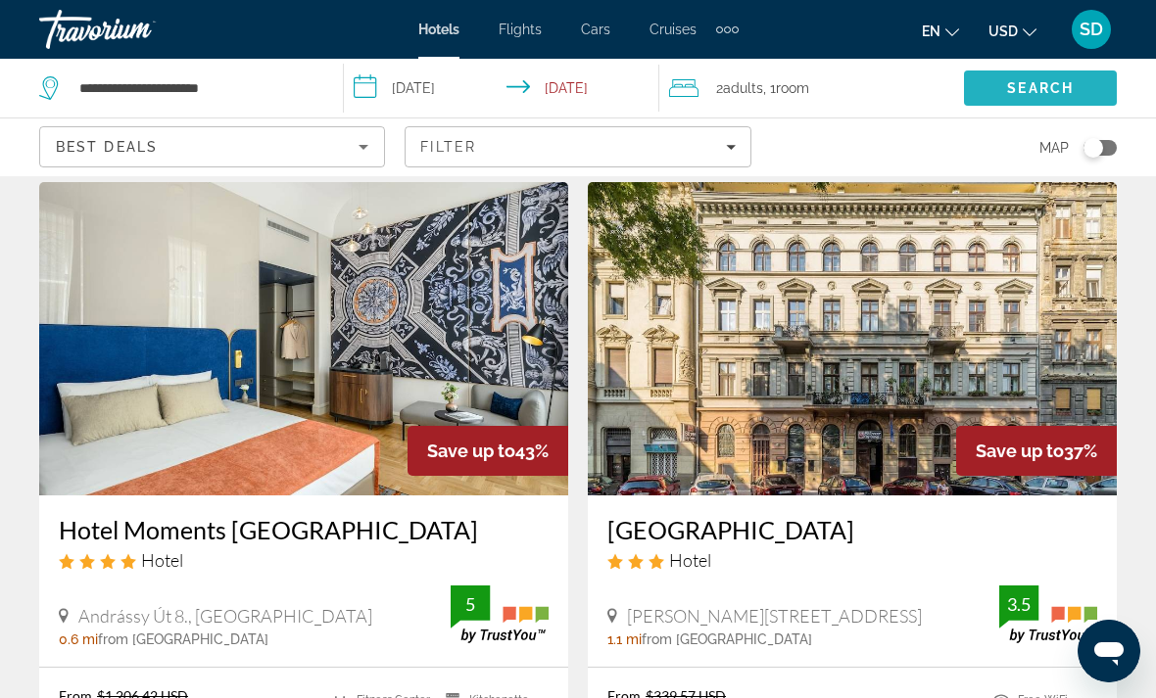
click at [1072, 98] on span "Search" at bounding box center [1040, 88] width 153 height 47
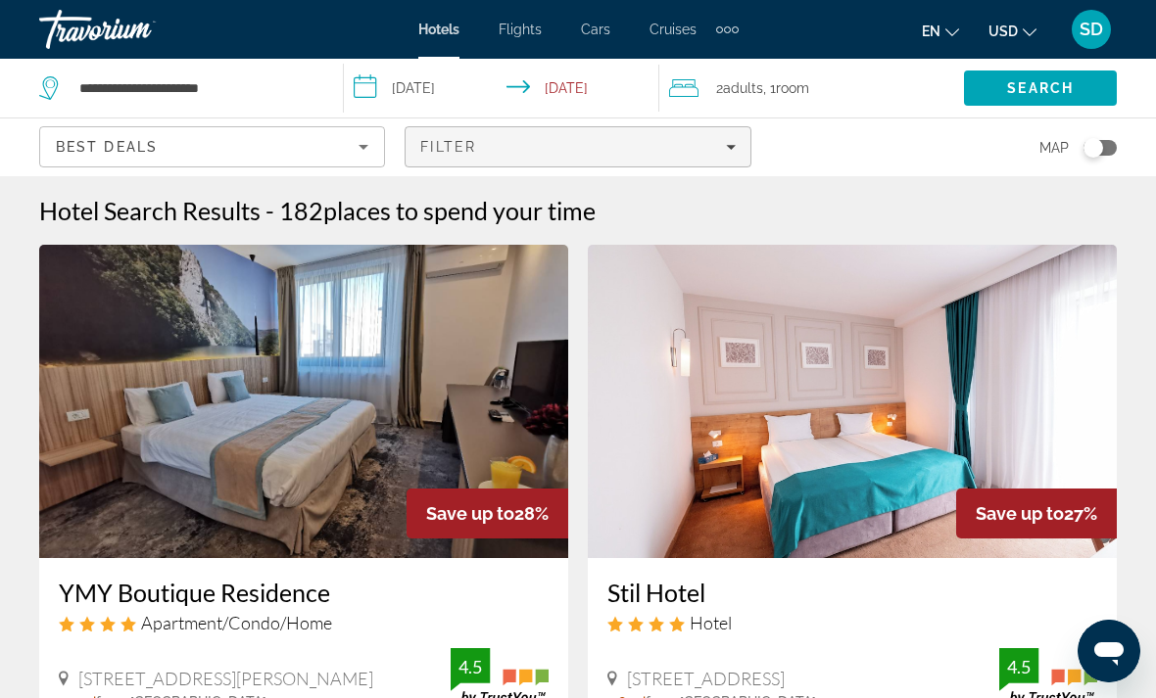
click at [560, 142] on div "Filter" at bounding box center [577, 147] width 314 height 16
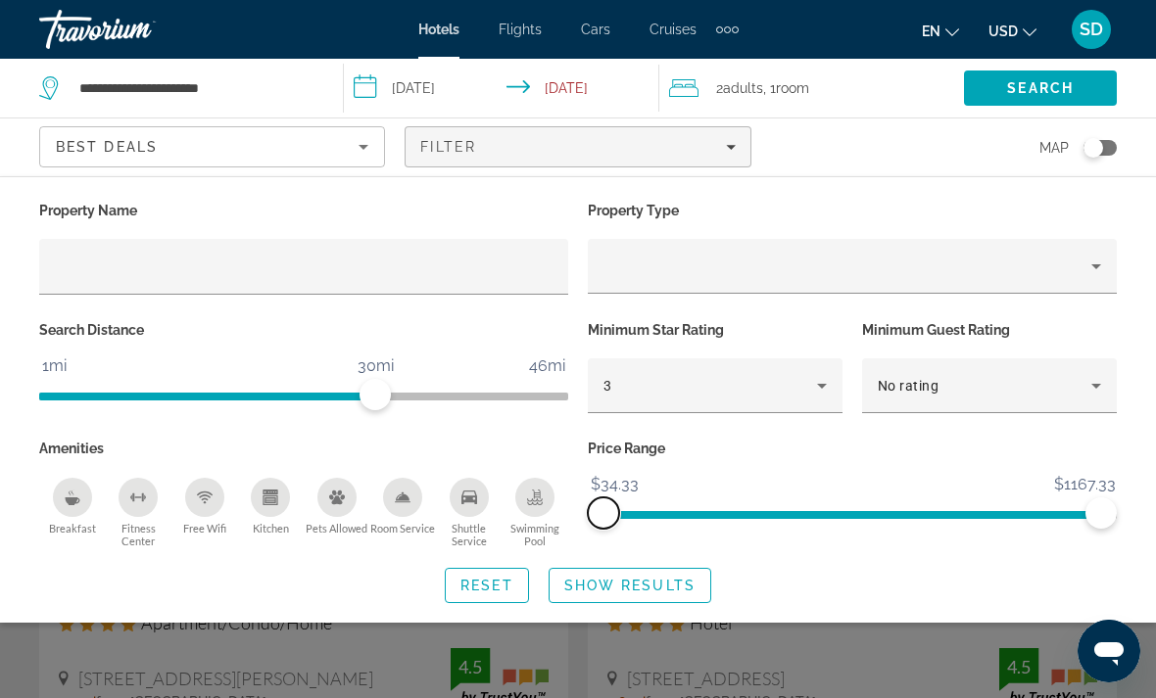
drag, startPoint x: 602, startPoint y: 515, endPoint x: 552, endPoint y: 512, distance: 51.0
click at [552, 512] on div "Property Name Property Type Search Distance 1mi 46mi 30mi Minimum Star Rating 3…" at bounding box center [577, 373] width 1097 height 352
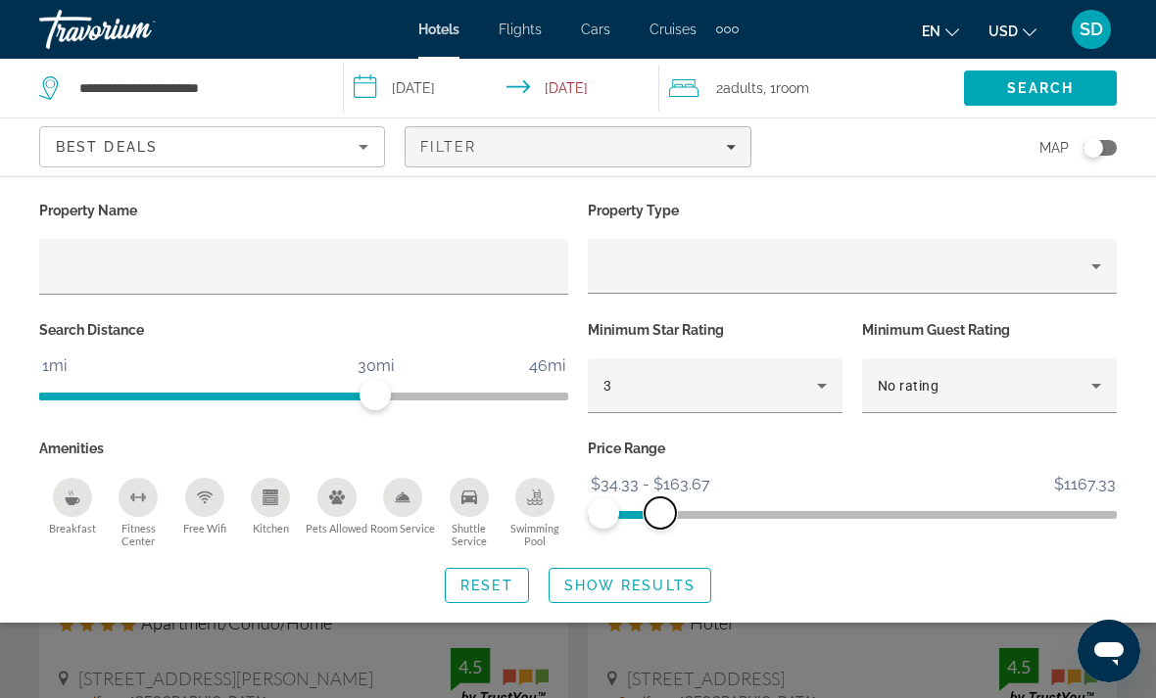
drag, startPoint x: 1094, startPoint y: 512, endPoint x: 662, endPoint y: 511, distance: 432.0
click at [662, 511] on span "ngx-slider-max" at bounding box center [660, 513] width 31 height 31
click at [628, 580] on span "Show Results" at bounding box center [629, 586] width 131 height 16
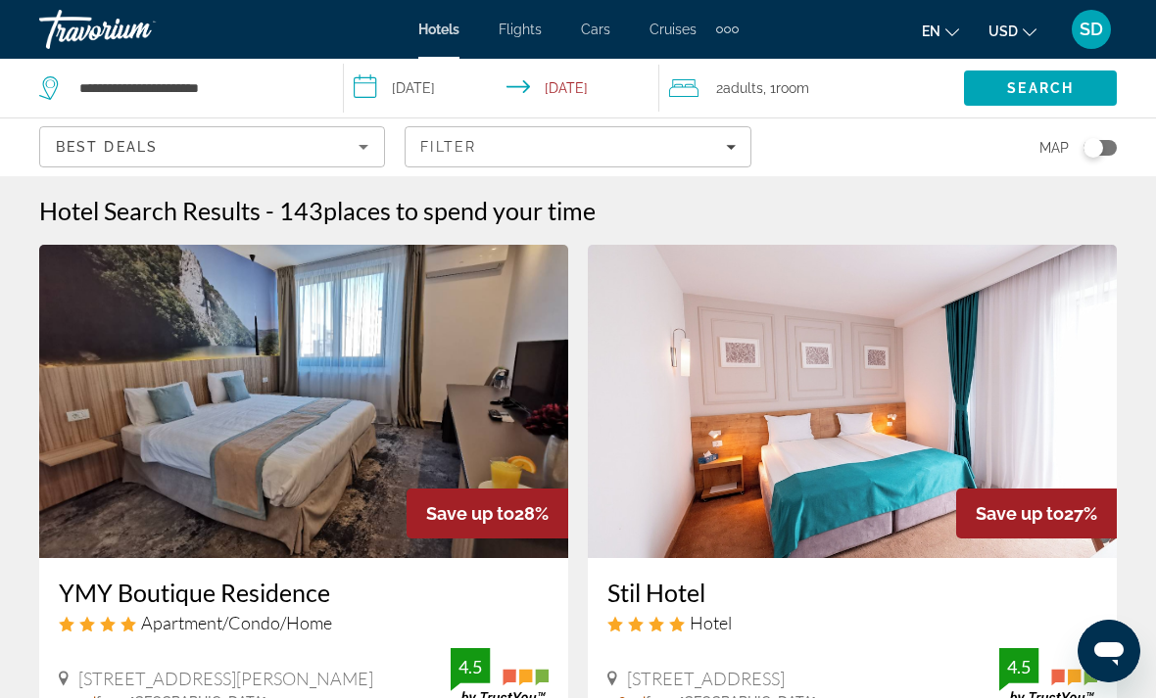
click at [362, 132] on div "Best Deals" at bounding box center [212, 154] width 313 height 55
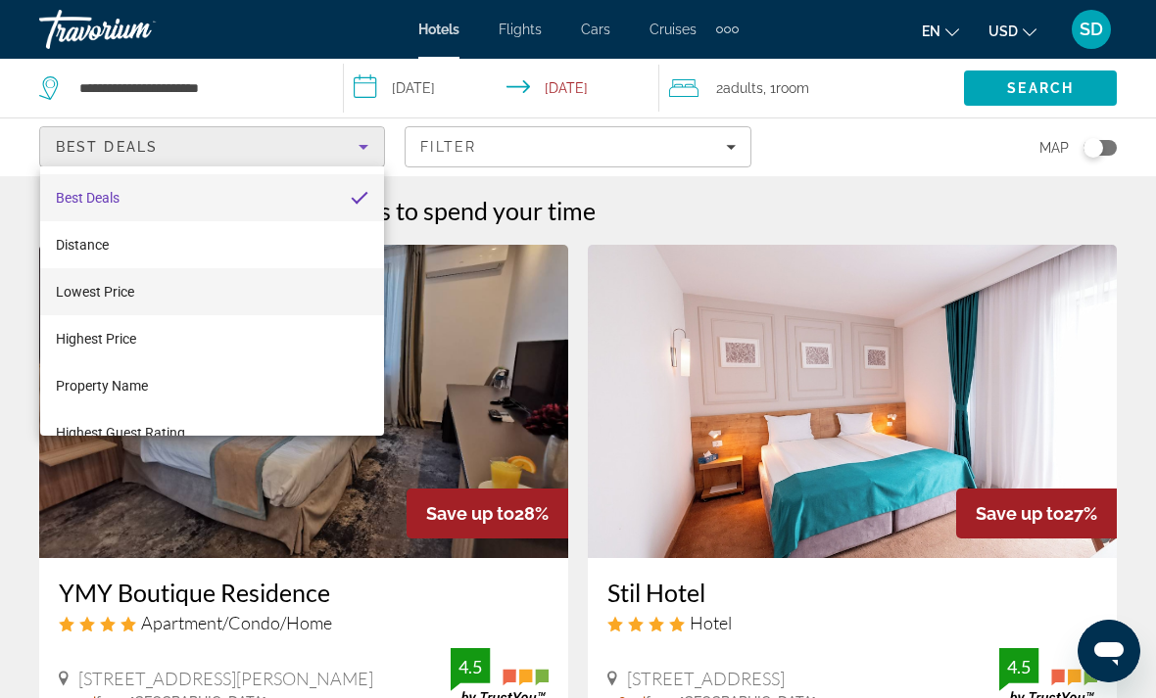
click at [151, 284] on mat-option "Lowest Price" at bounding box center [212, 291] width 344 height 47
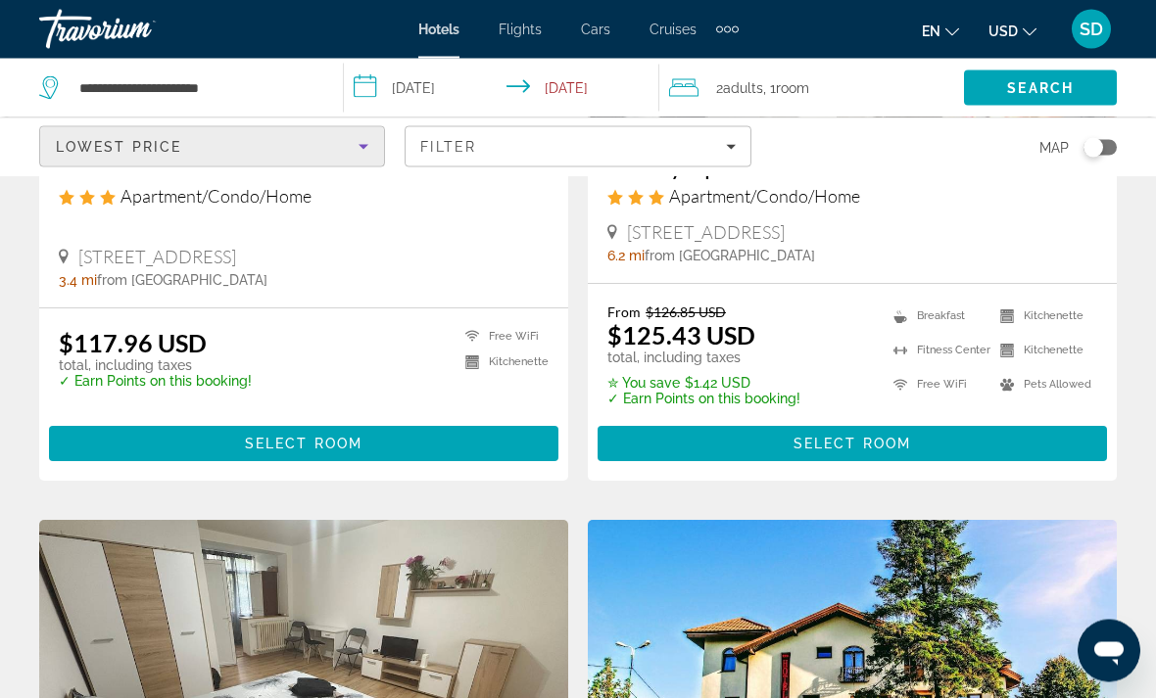
scroll to position [1130, 0]
